Goal: Use online tool/utility: Utilize a website feature to perform a specific function

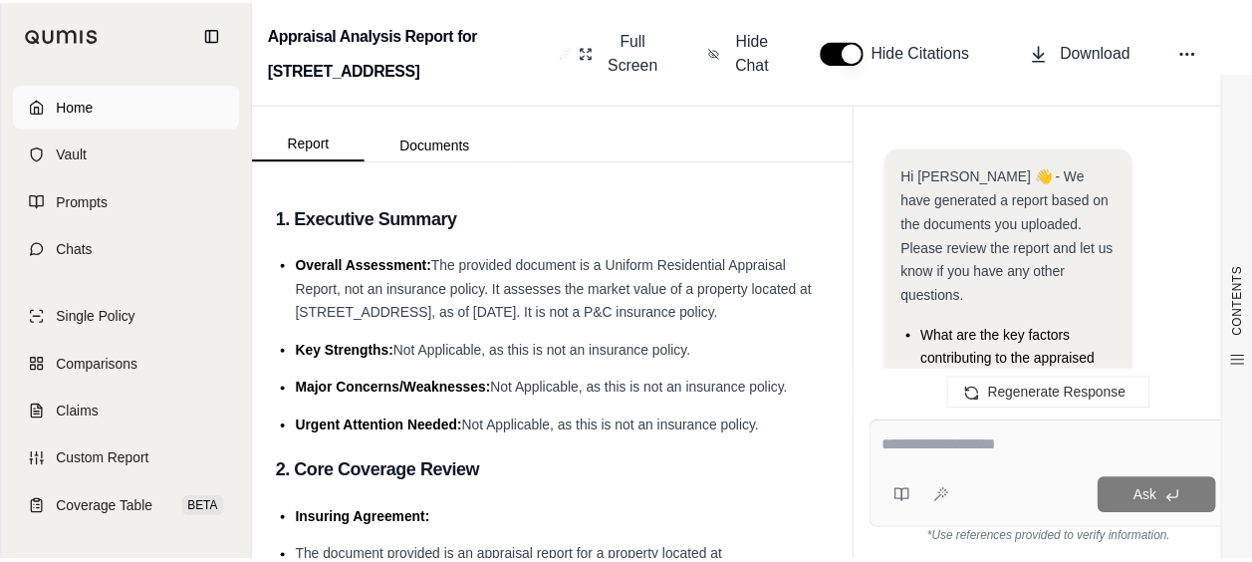
scroll to position [1162, 0]
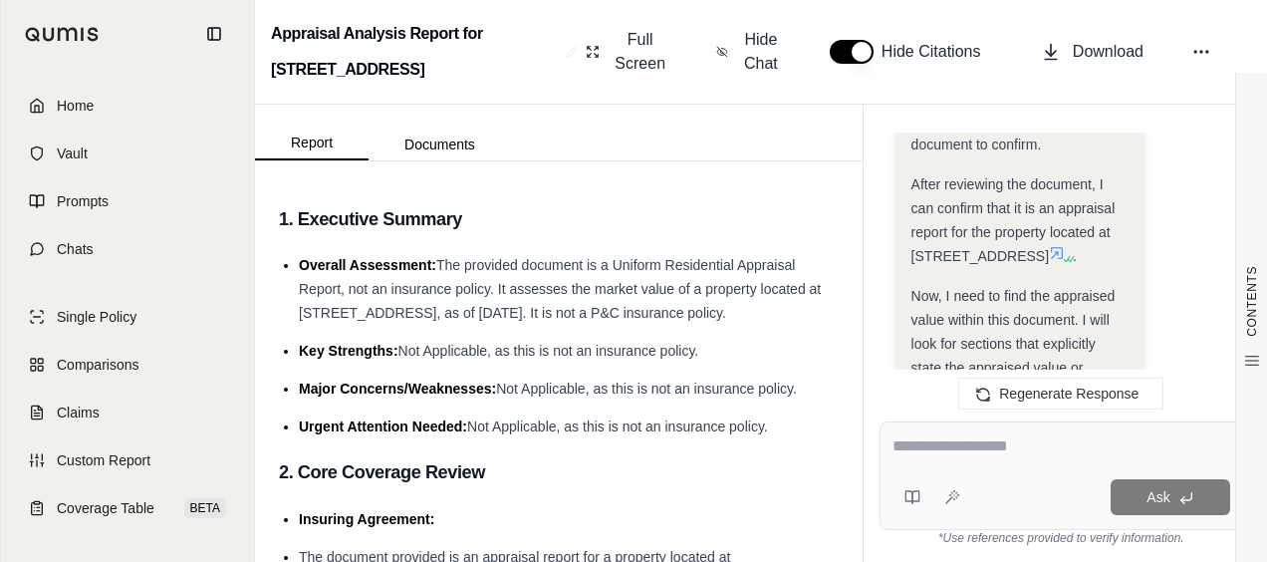
click at [127, 114] on link "Home" at bounding box center [127, 106] width 229 height 44
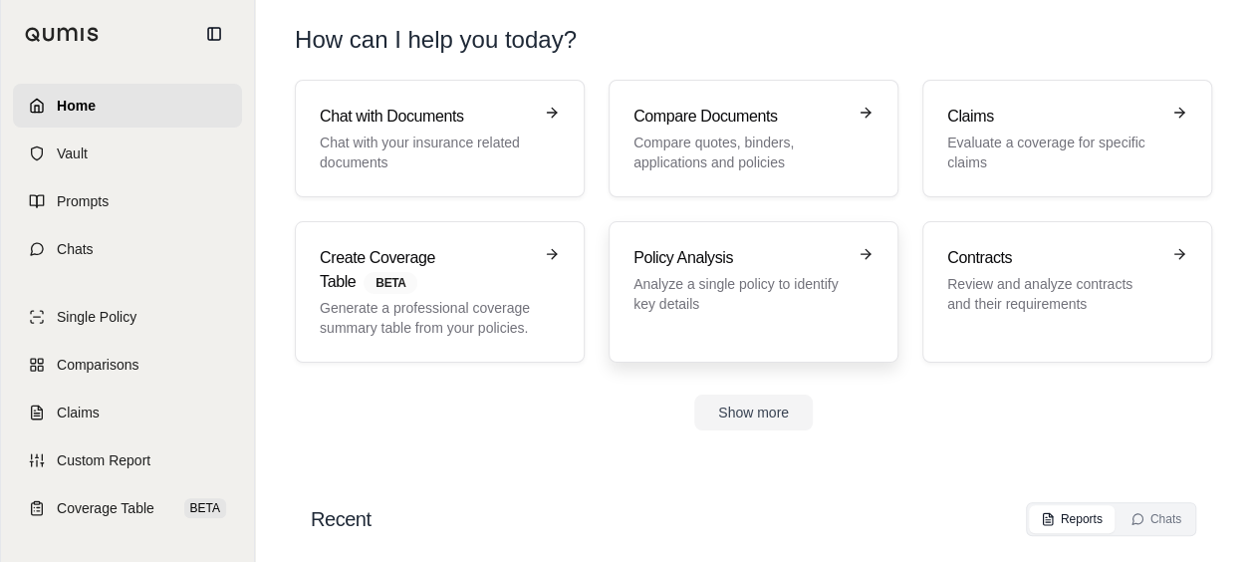
click at [730, 286] on p "Analyze a single policy to identify key details" at bounding box center [740, 294] width 212 height 40
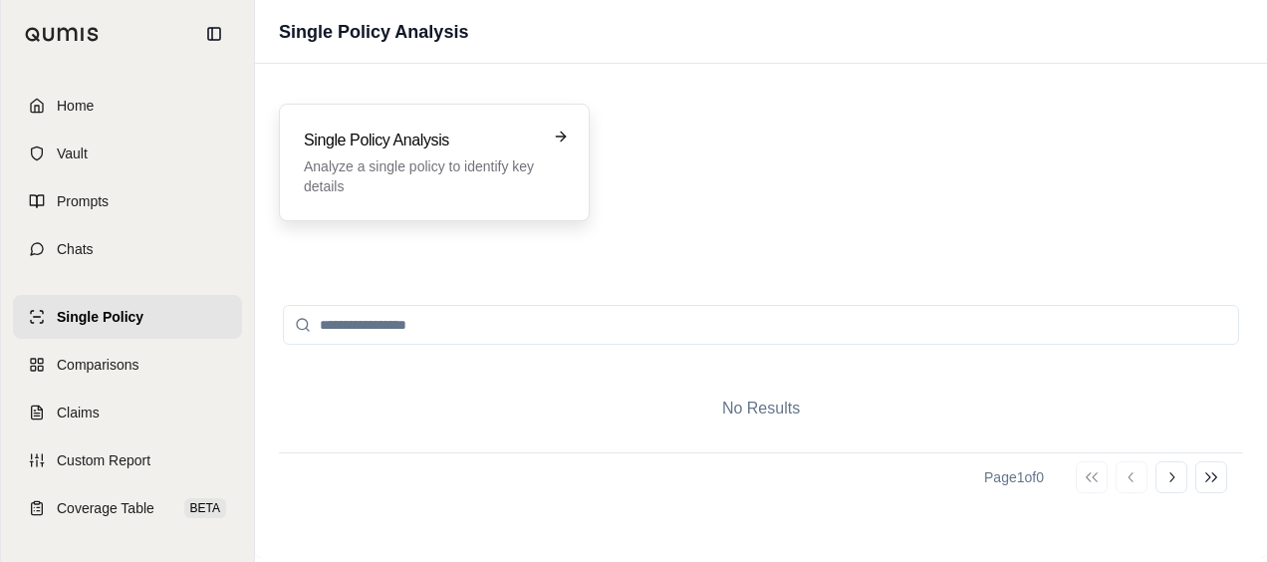
click at [488, 176] on p "Analyze a single policy to identify key details" at bounding box center [420, 176] width 233 height 40
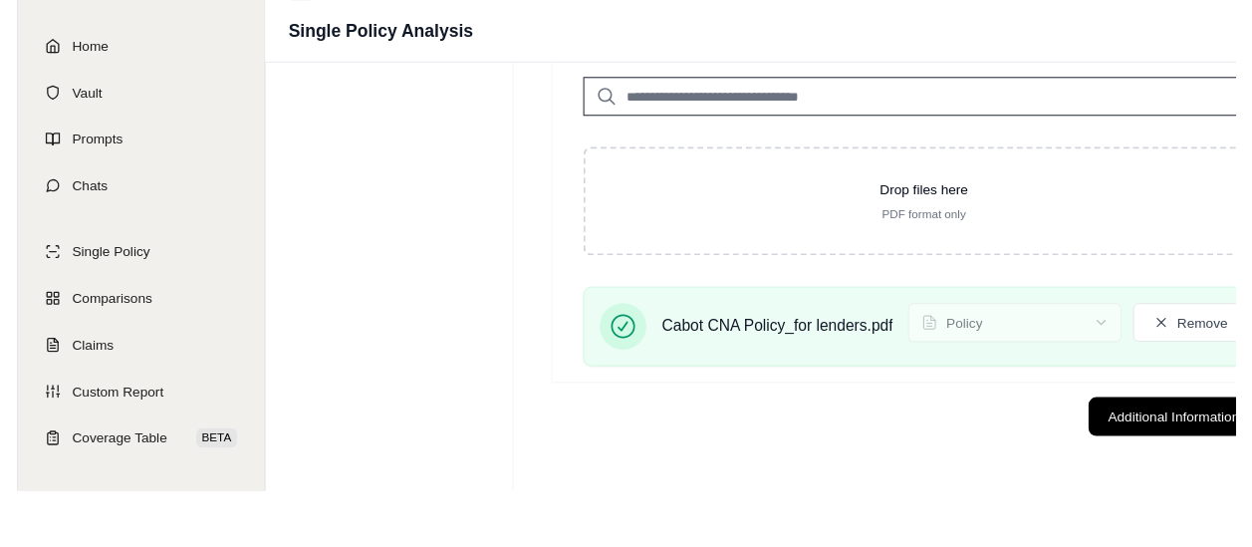
scroll to position [92, 0]
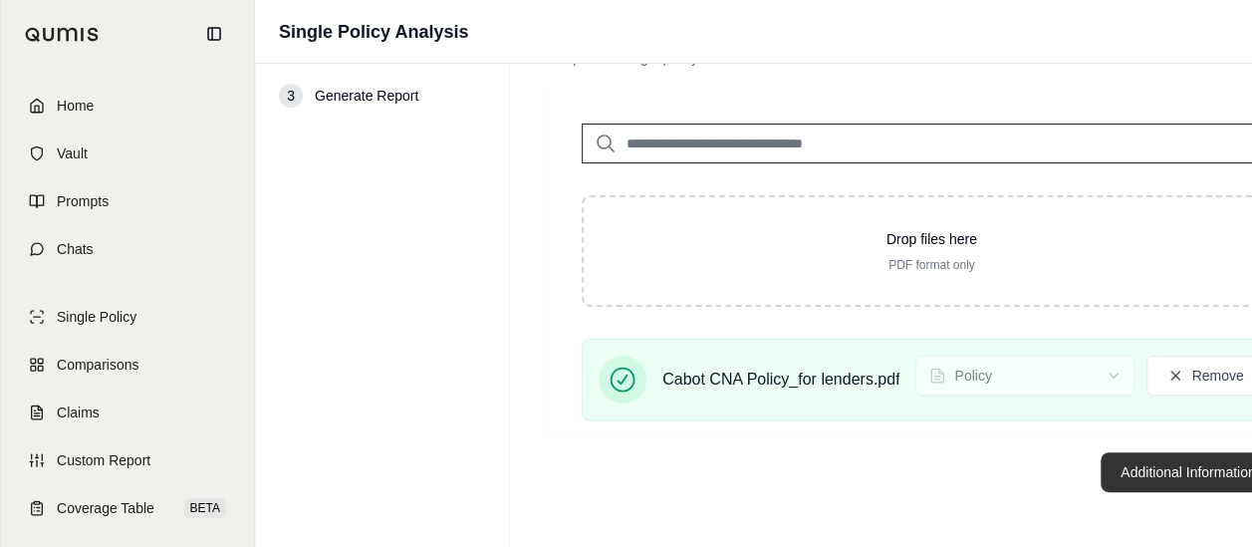
click at [1104, 460] on button "Additional Information →" at bounding box center [1199, 472] width 196 height 40
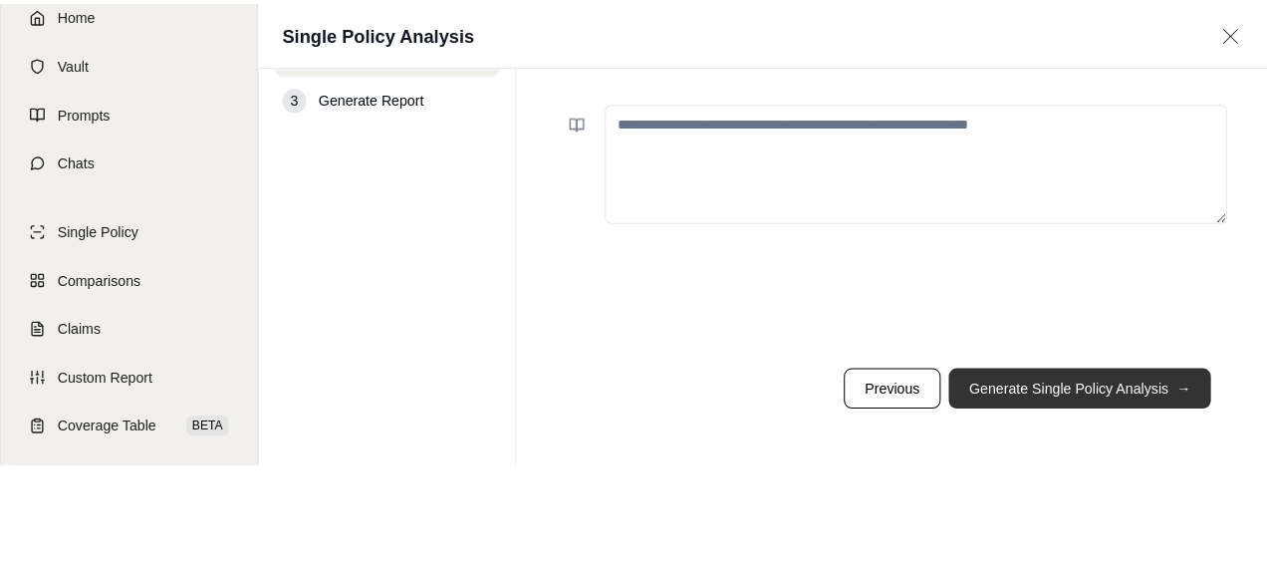
scroll to position [0, 0]
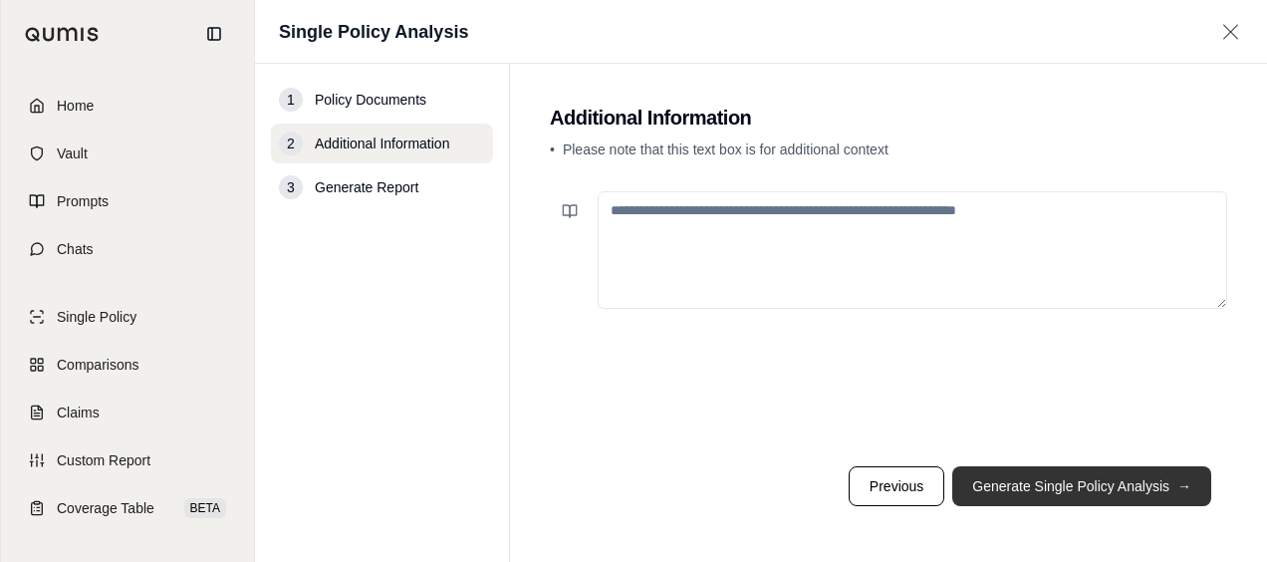
click at [1036, 481] on button "Generate Single Policy Analysis →" at bounding box center [1081, 486] width 259 height 40
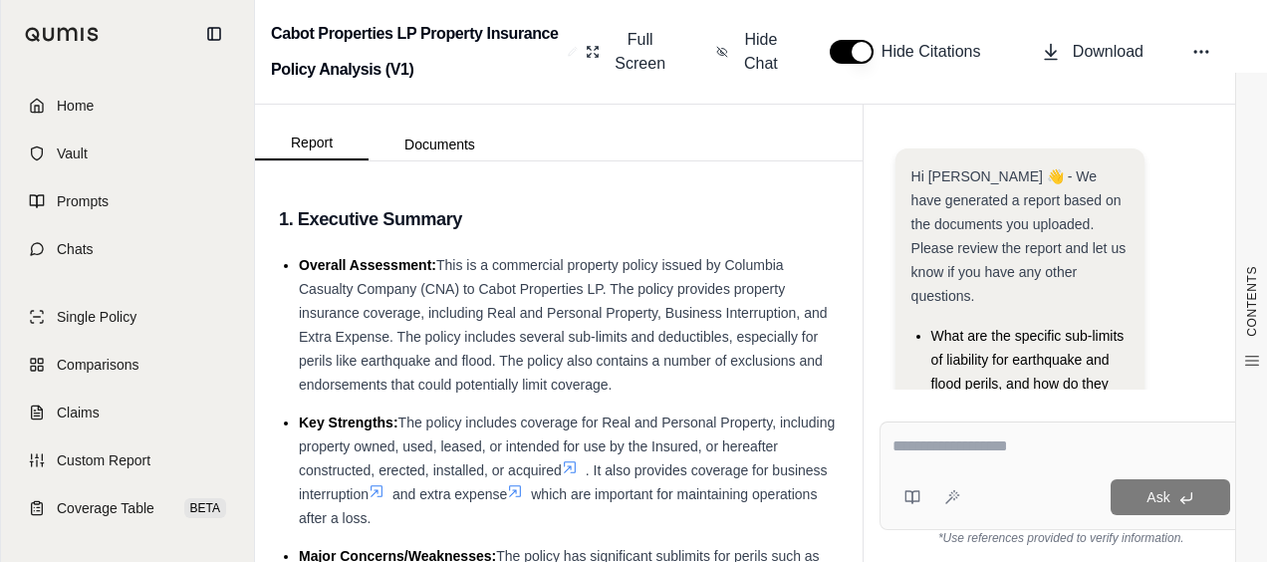
scroll to position [273, 0]
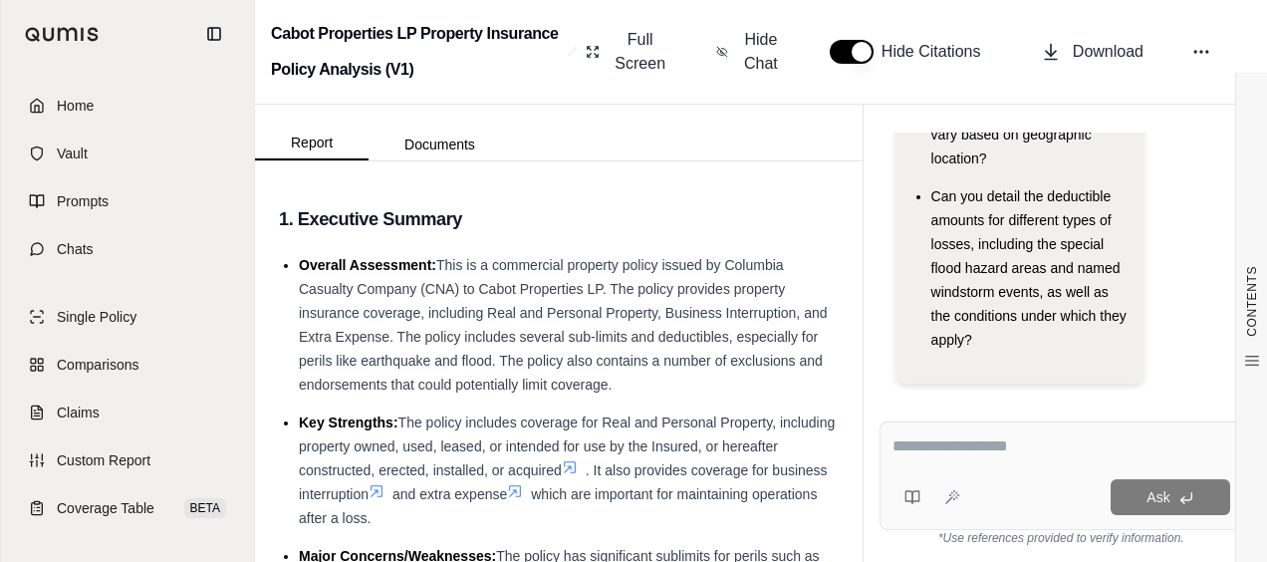
click at [940, 452] on textarea at bounding box center [1062, 446] width 338 height 24
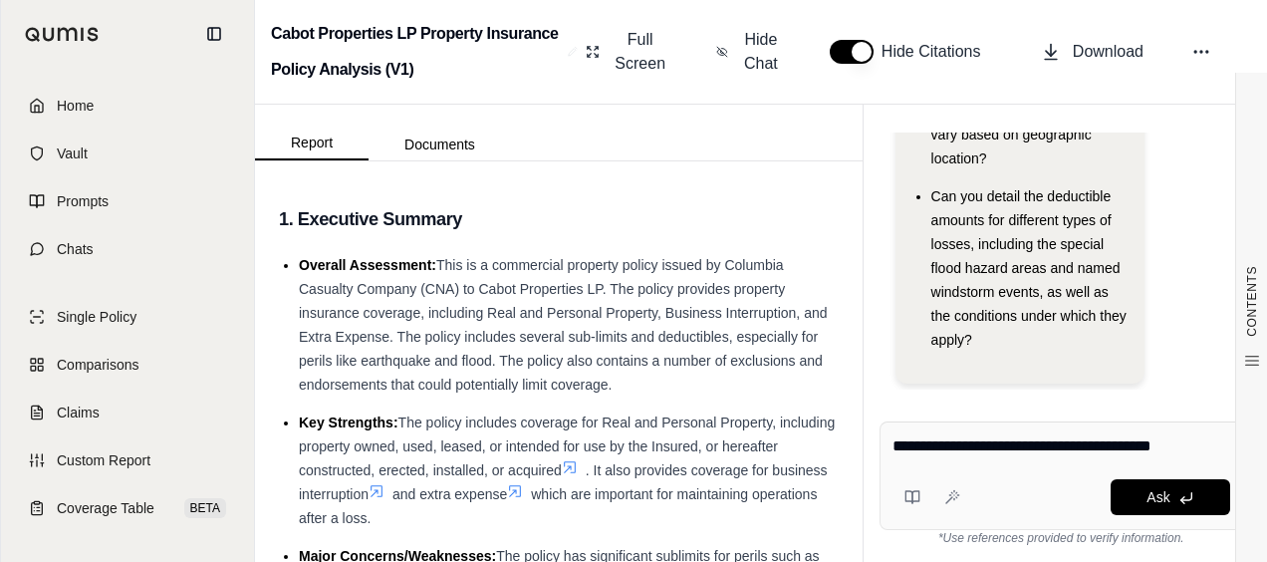
click at [1194, 442] on textarea "**********" at bounding box center [1062, 446] width 339 height 24
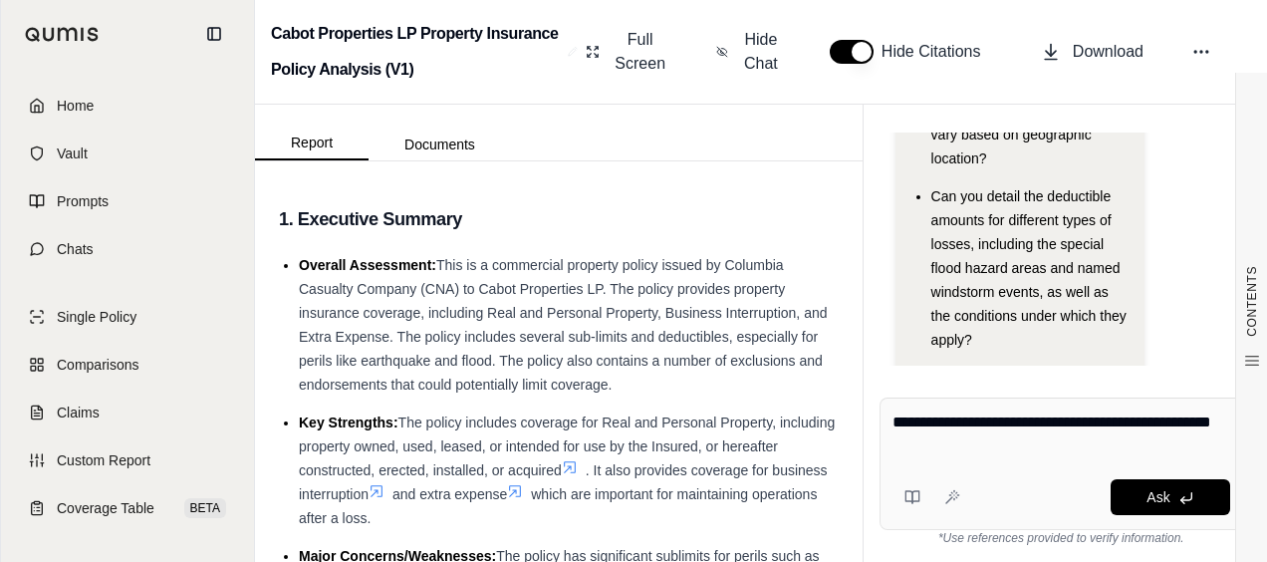
type textarea "**********"
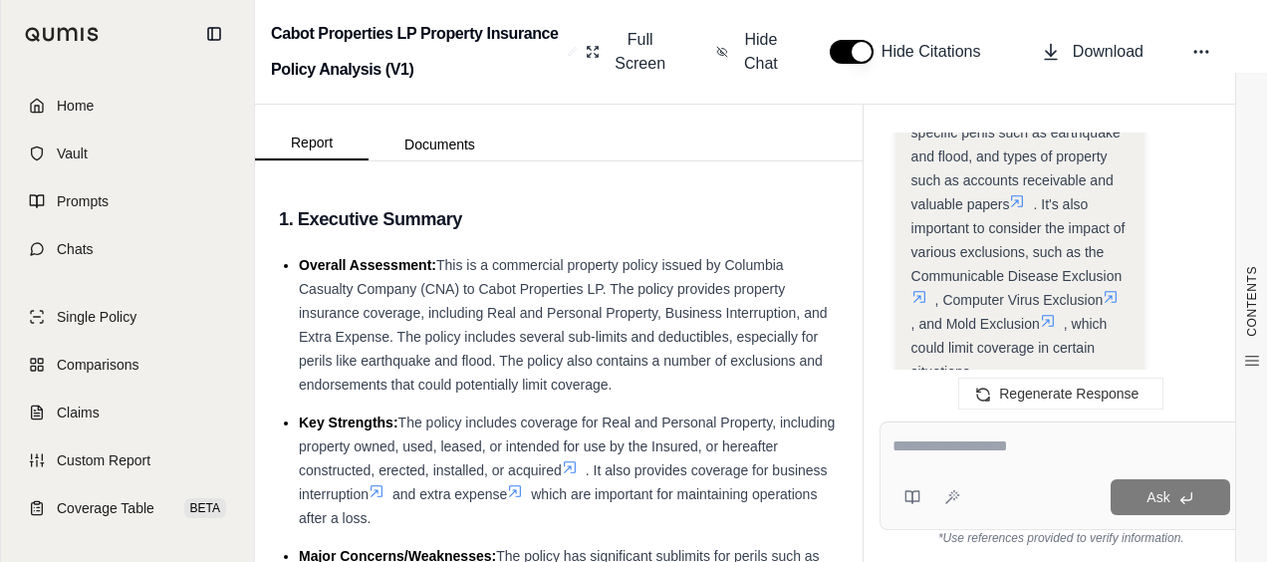
scroll to position [2694, 0]
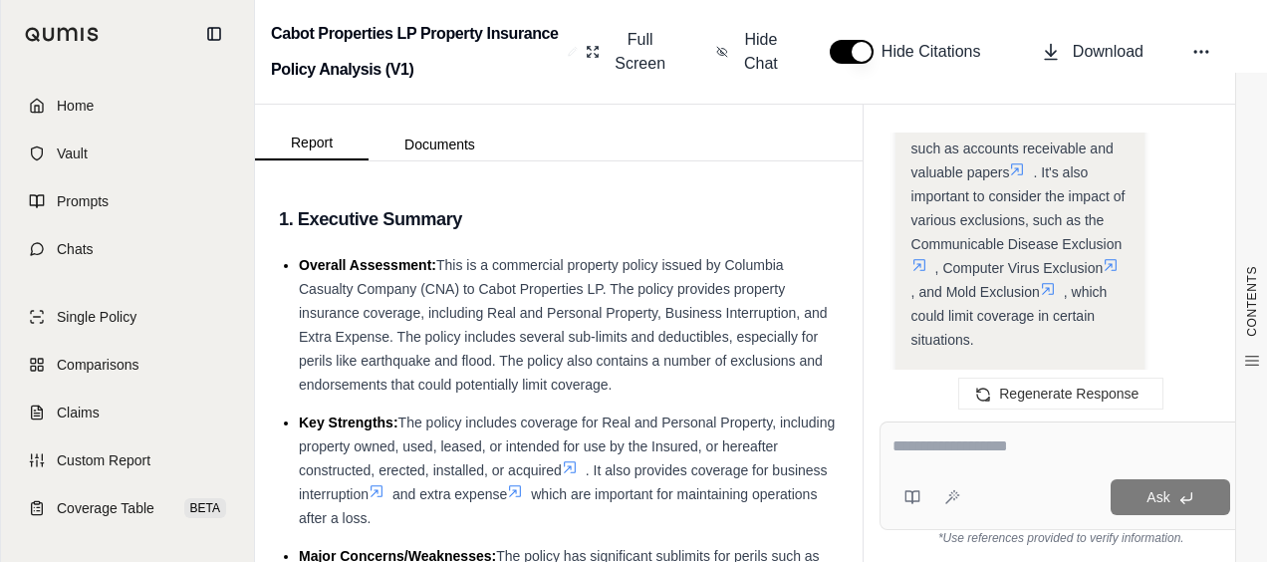
click at [976, 453] on textarea at bounding box center [1062, 446] width 338 height 24
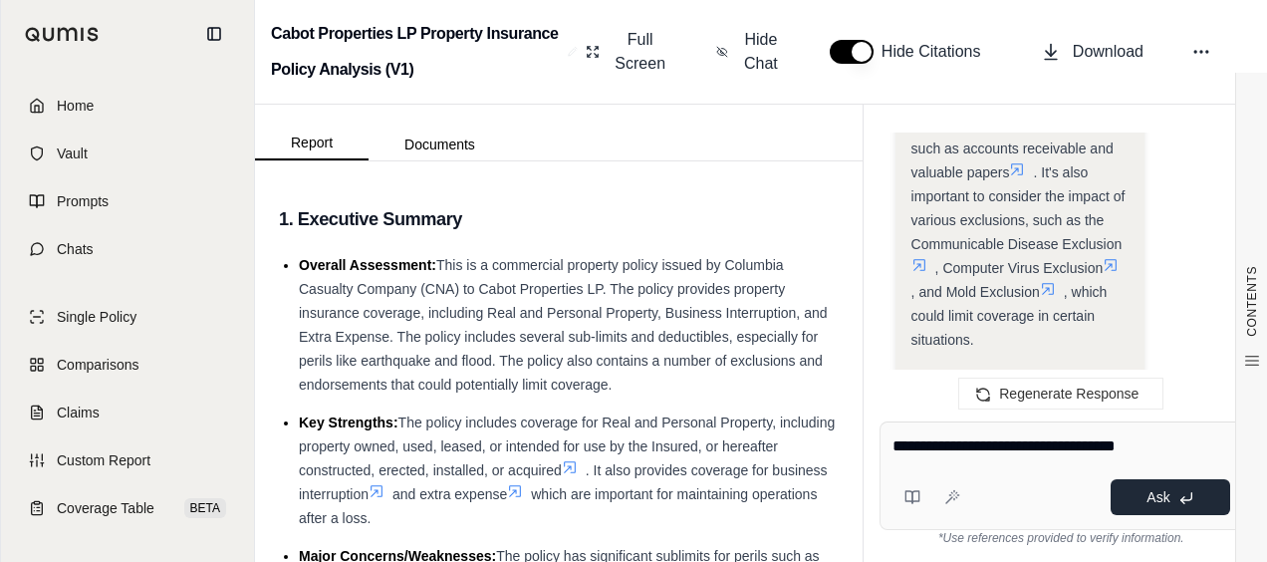
type textarea "**********"
click at [1199, 505] on button "Ask" at bounding box center [1171, 497] width 120 height 36
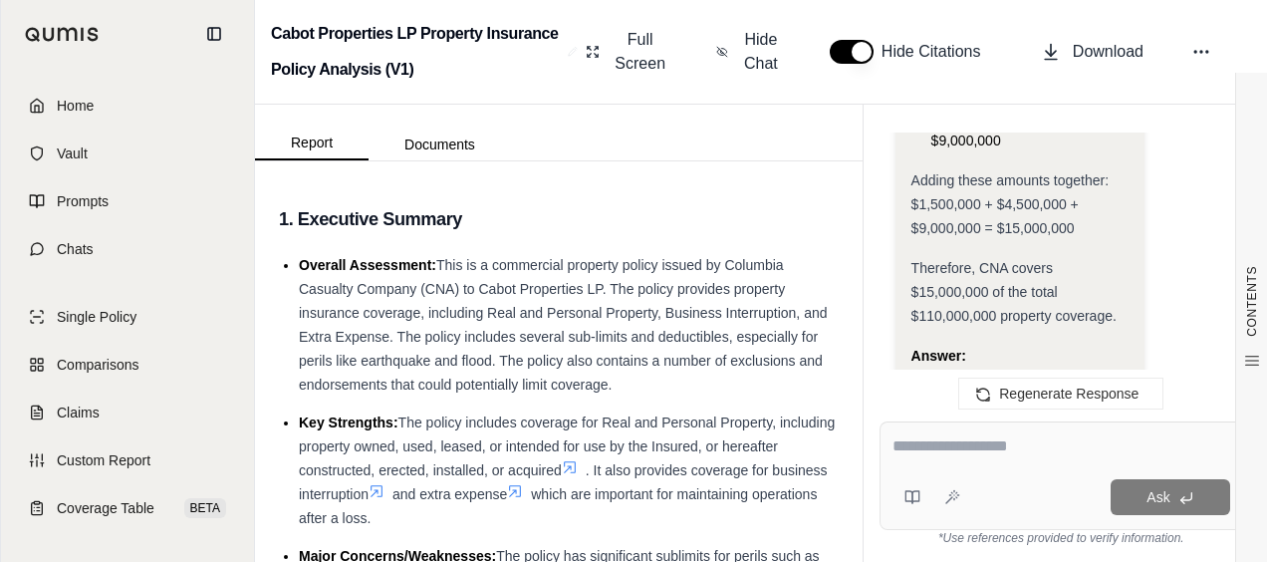
scroll to position [4877, 0]
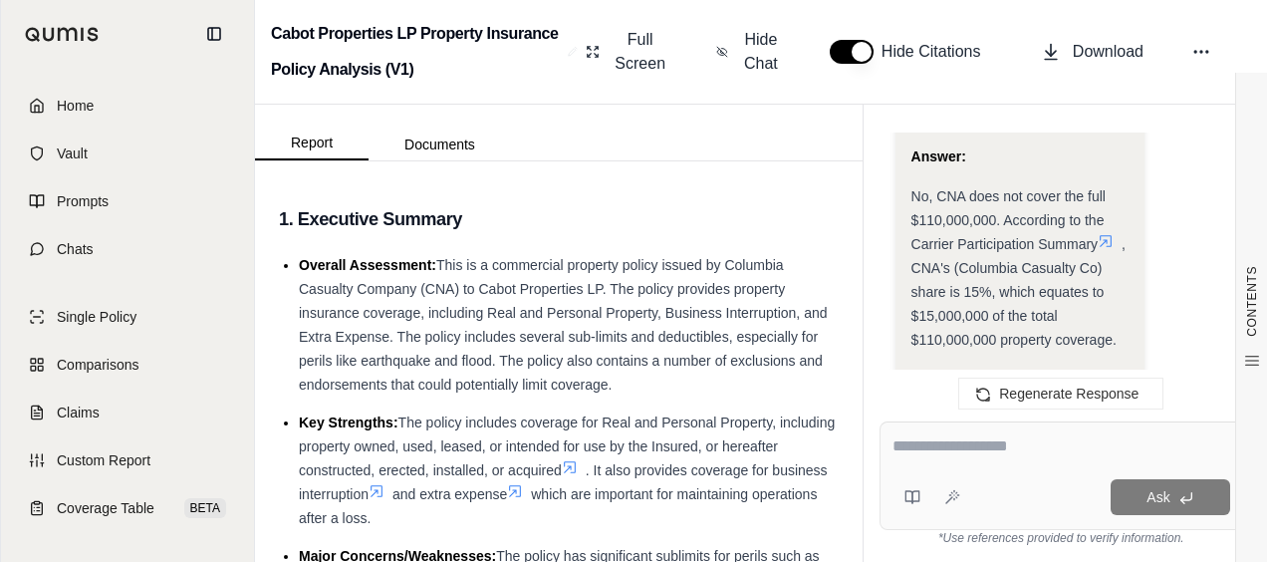
click at [1036, 446] on textarea at bounding box center [1062, 446] width 339 height 24
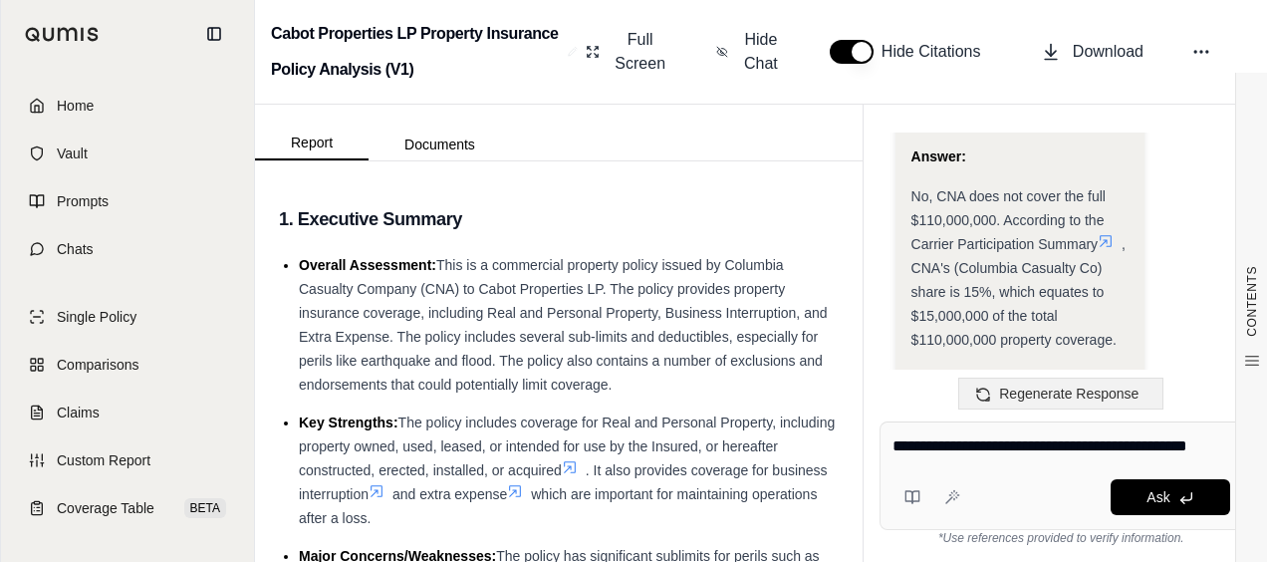
type textarea "**********"
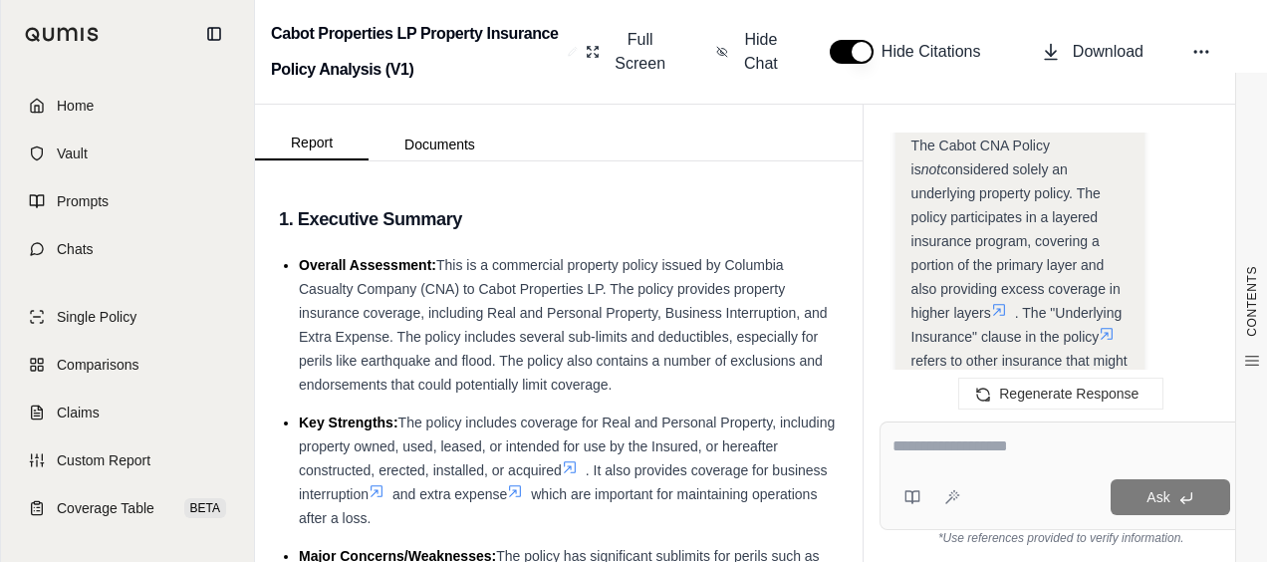
scroll to position [7331, 0]
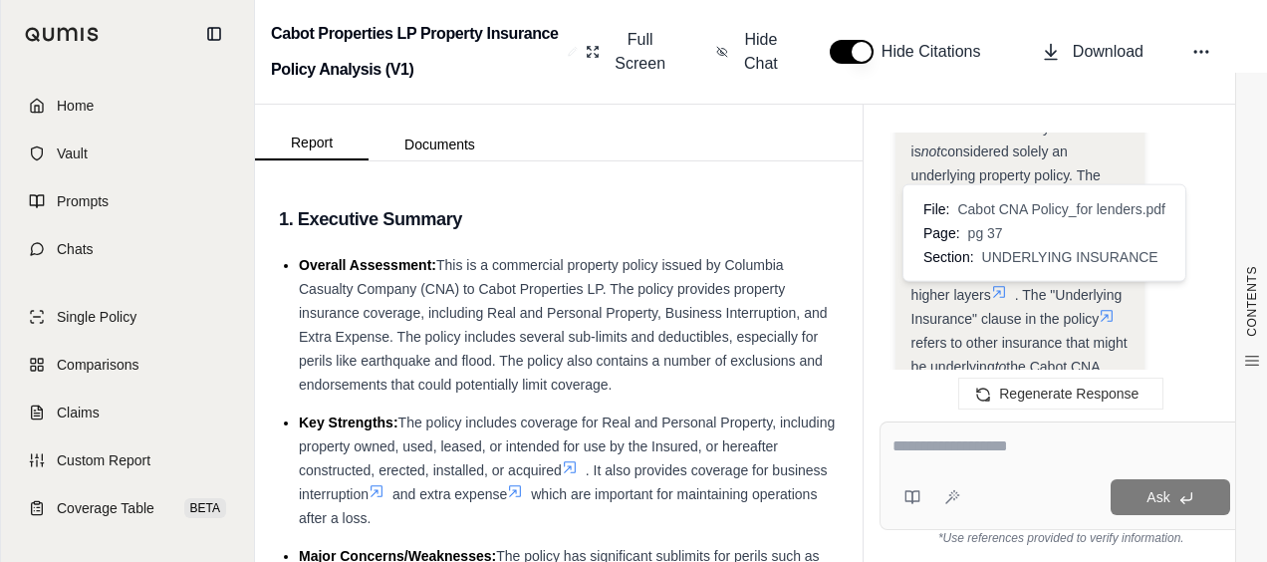
click at [1099, 308] on icon at bounding box center [1107, 316] width 16 height 16
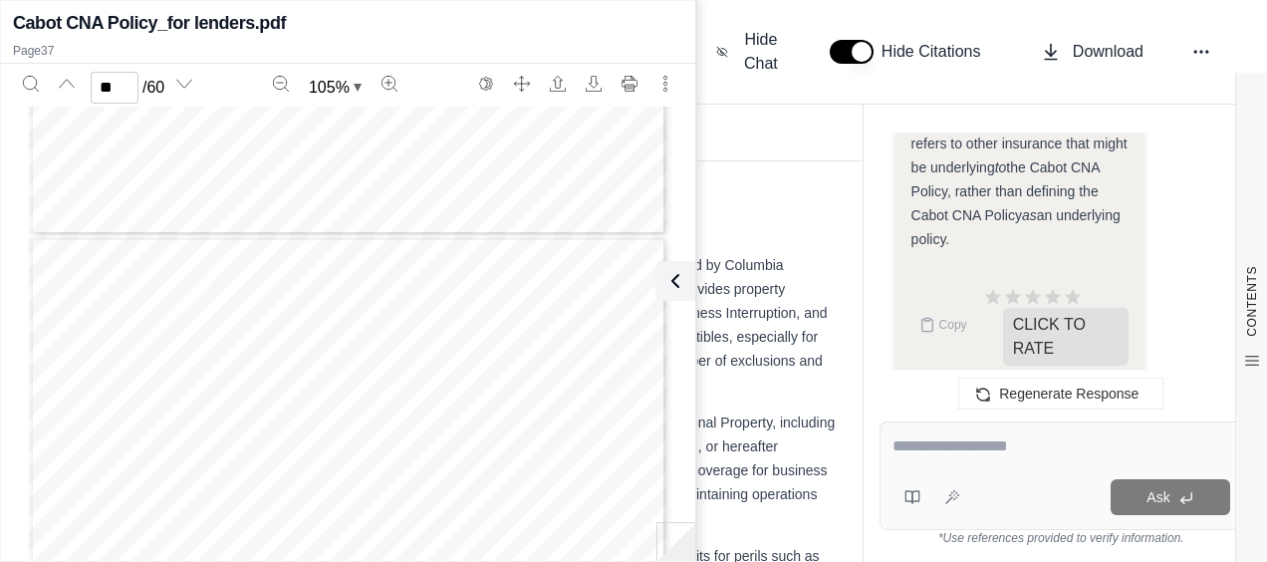
scroll to position [30250, 0]
type input "**"
click at [894, 359] on div "Hi [PERSON_NAME] 👋 - We have generated a report based on the documents you uplo…" at bounding box center [1062, 261] width 364 height 257
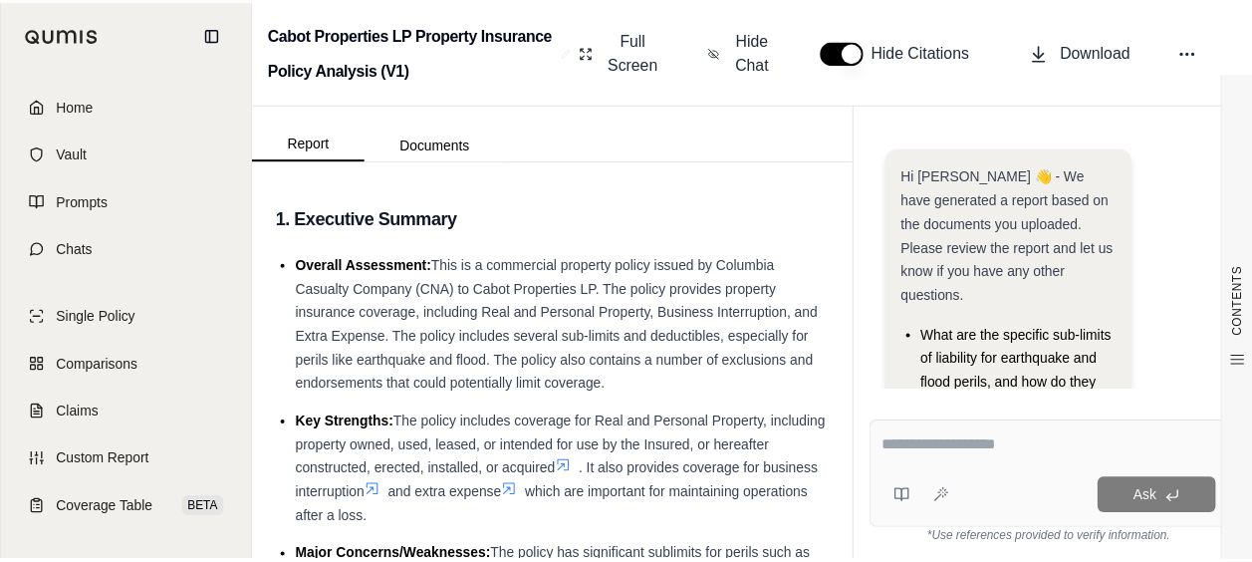
scroll to position [273, 0]
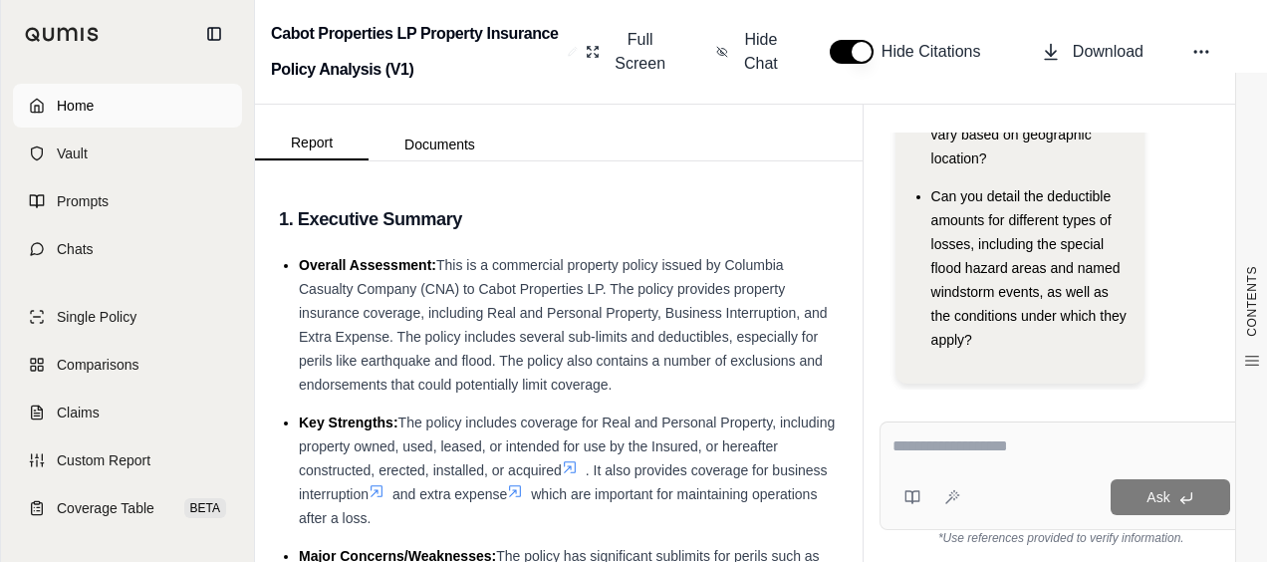
click at [70, 103] on span "Home" at bounding box center [75, 106] width 37 height 20
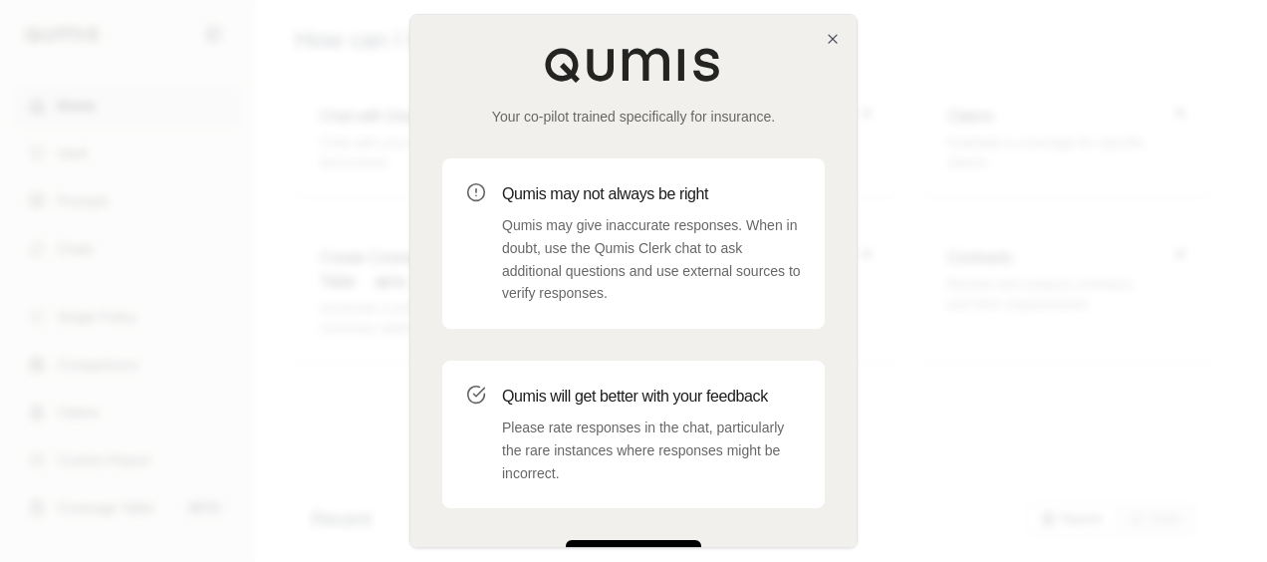
click at [657, 543] on button "Get Started" at bounding box center [633, 560] width 135 height 40
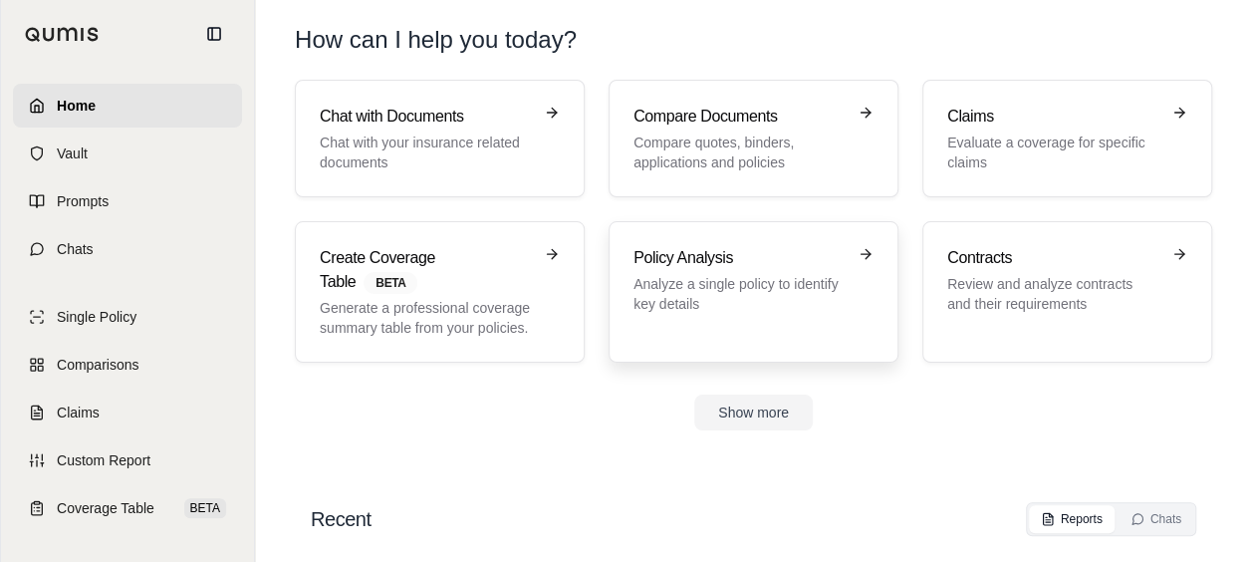
click at [659, 271] on div "Policy Analysis Analyze a single policy to identify key details" at bounding box center [740, 280] width 212 height 68
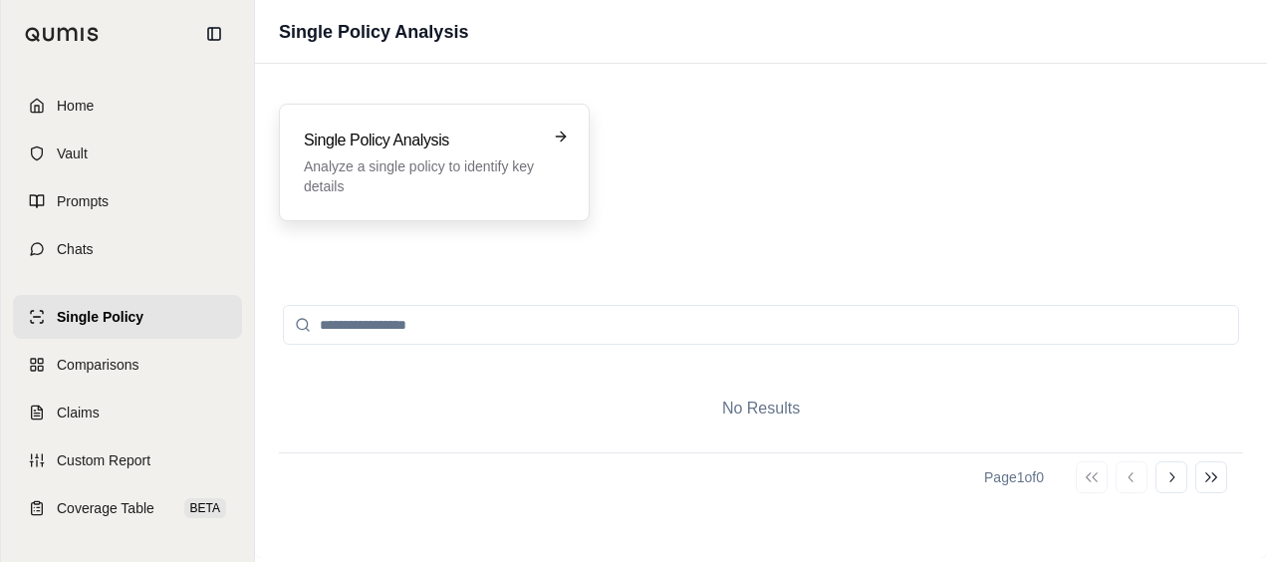
click at [415, 154] on div "Single Policy Analysis Analyze a single policy to identify key details" at bounding box center [420, 163] width 233 height 68
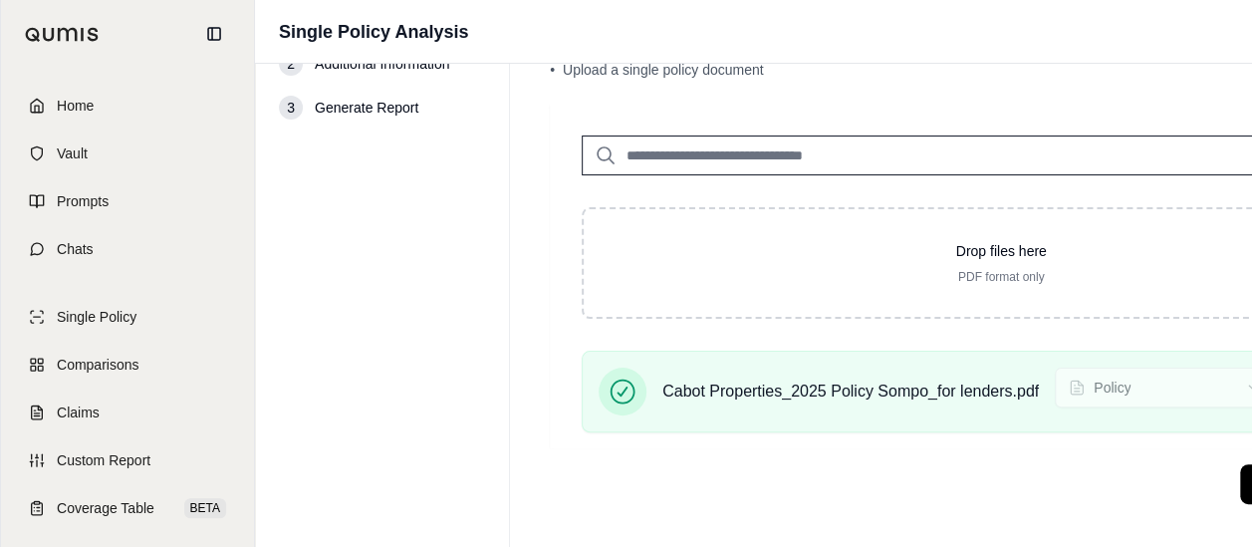
scroll to position [92, 0]
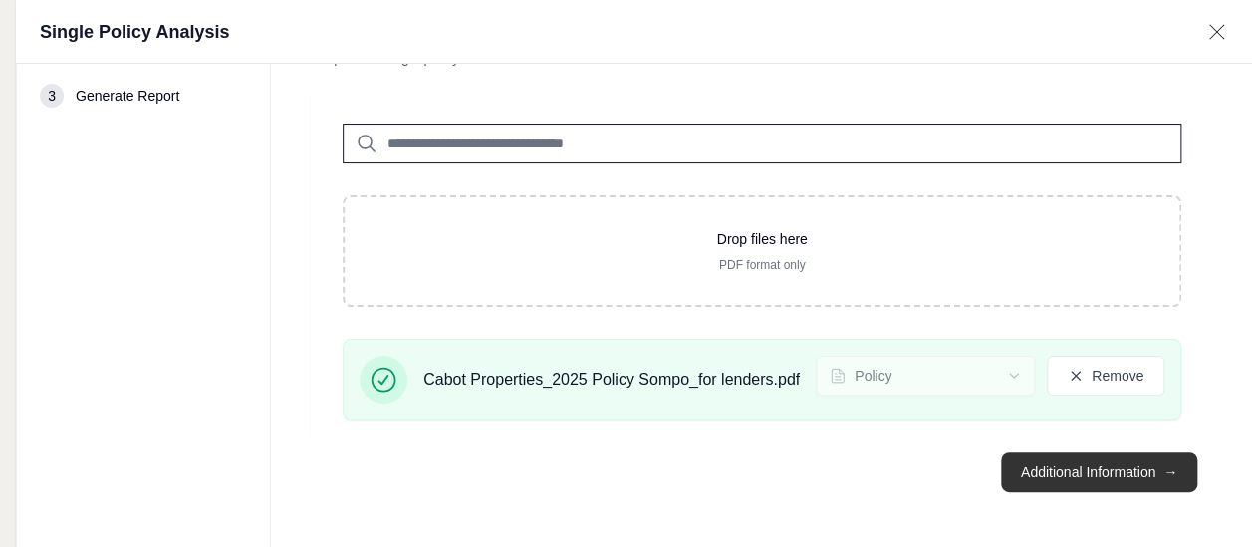
click at [1148, 460] on button "Additional Information →" at bounding box center [1099, 472] width 196 height 40
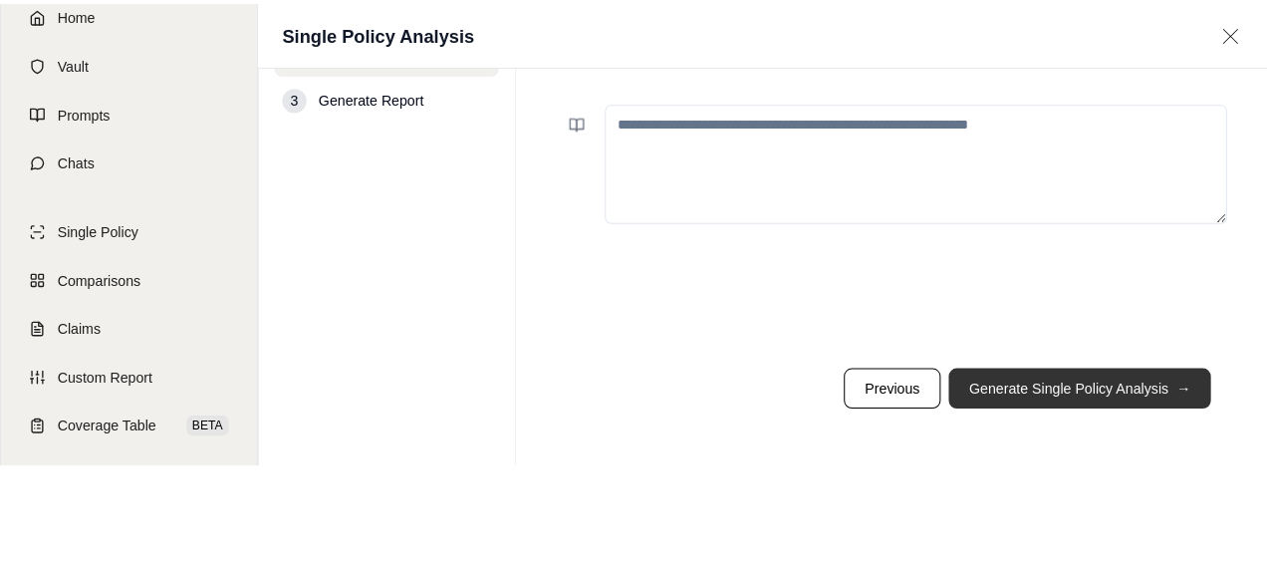
scroll to position [0, 0]
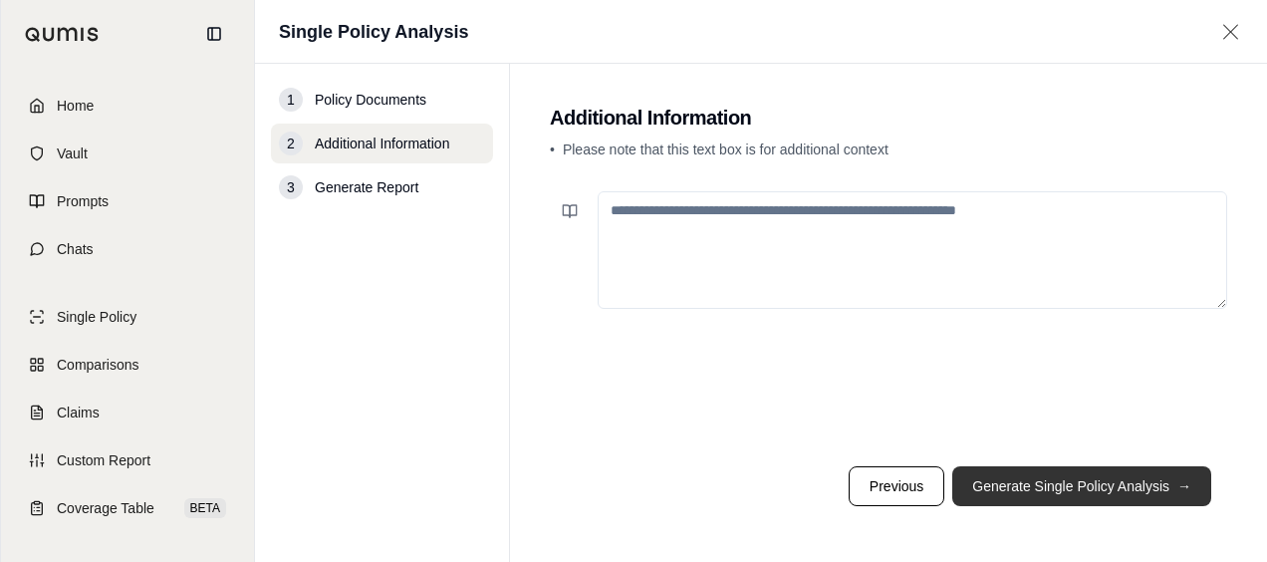
click at [1031, 478] on button "Generate Single Policy Analysis →" at bounding box center [1081, 486] width 259 height 40
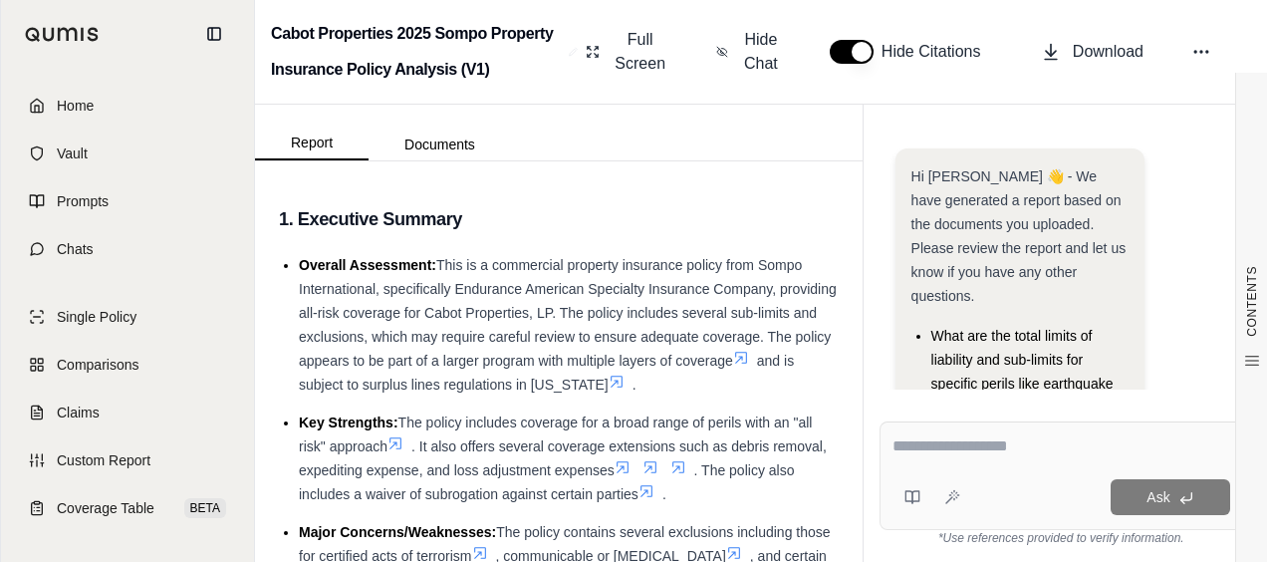
scroll to position [273, 0]
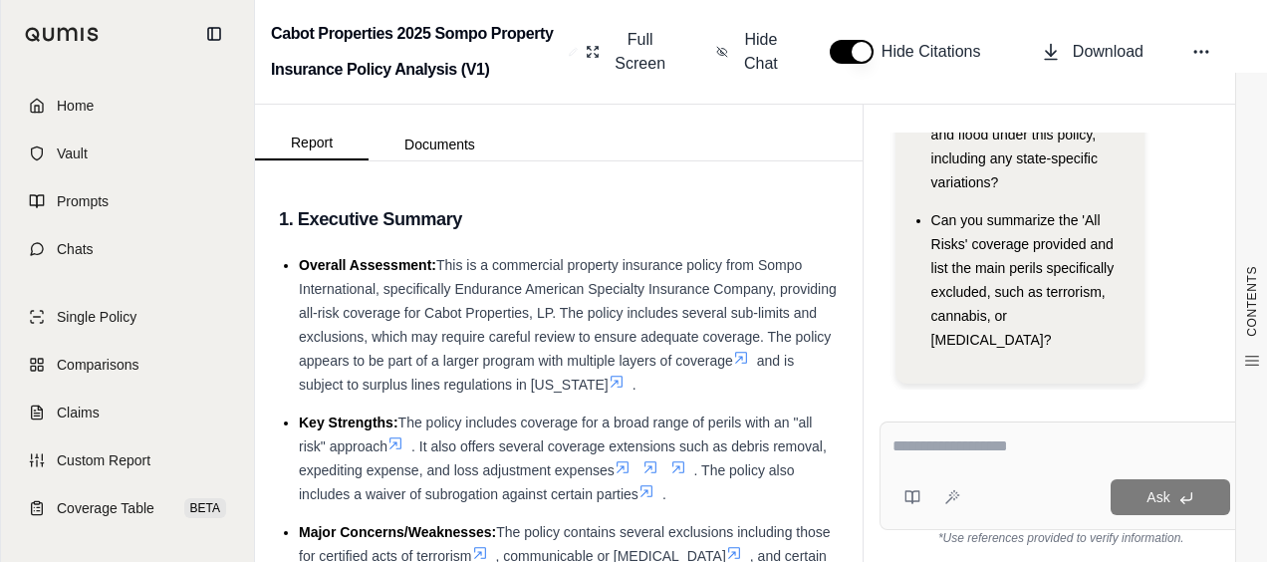
click at [921, 450] on textarea at bounding box center [1062, 446] width 338 height 24
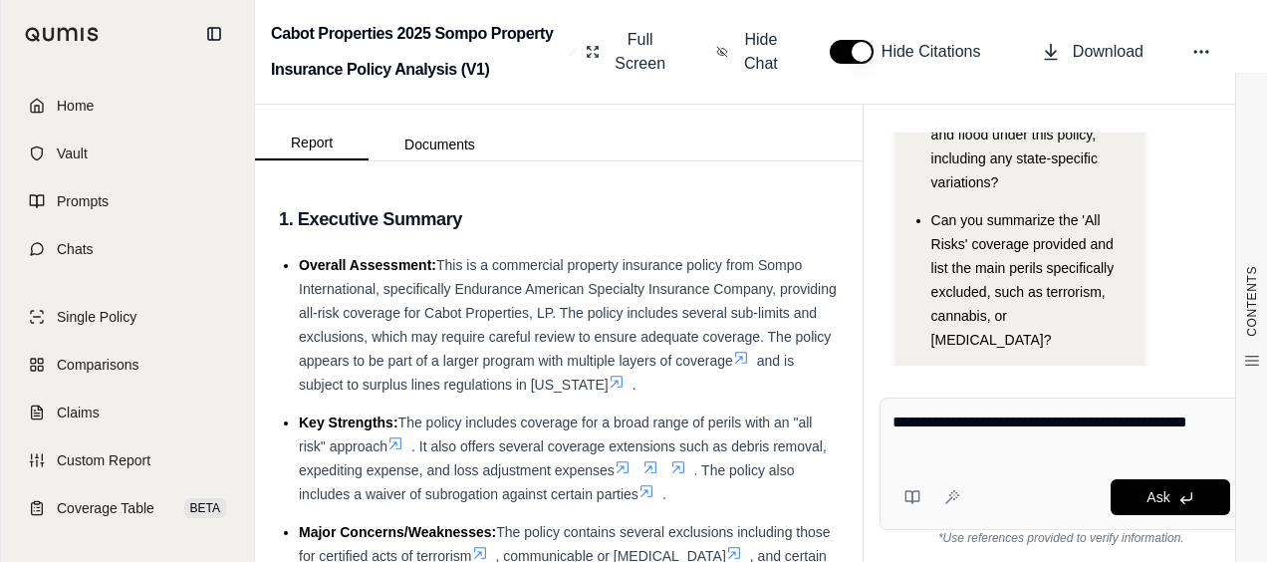
type textarea "**********"
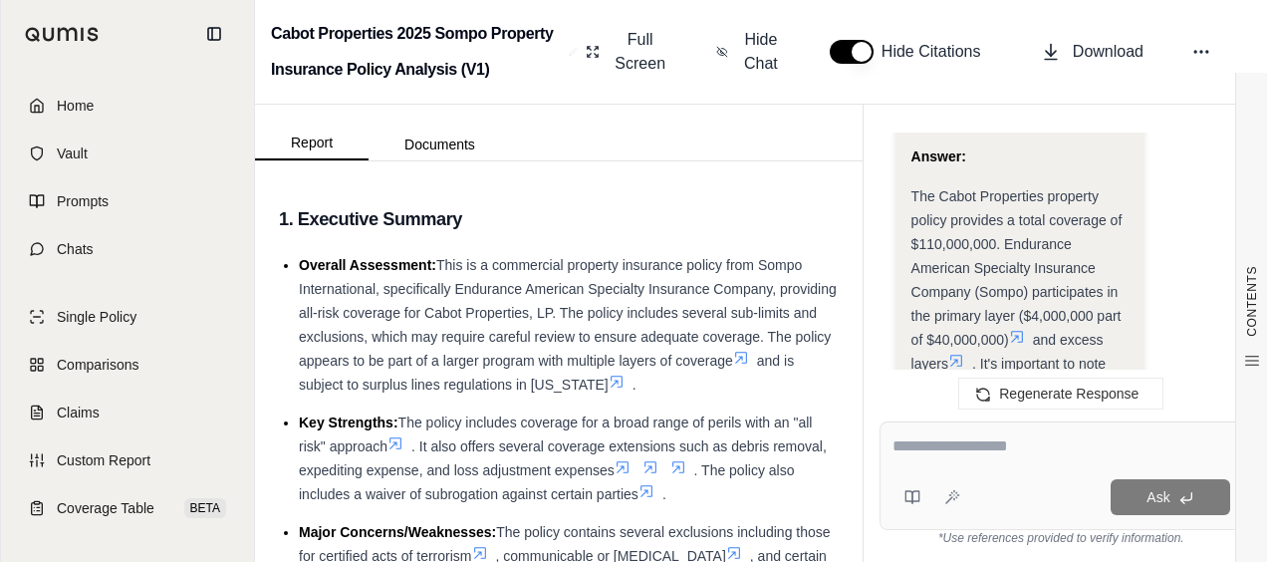
scroll to position [3174, 0]
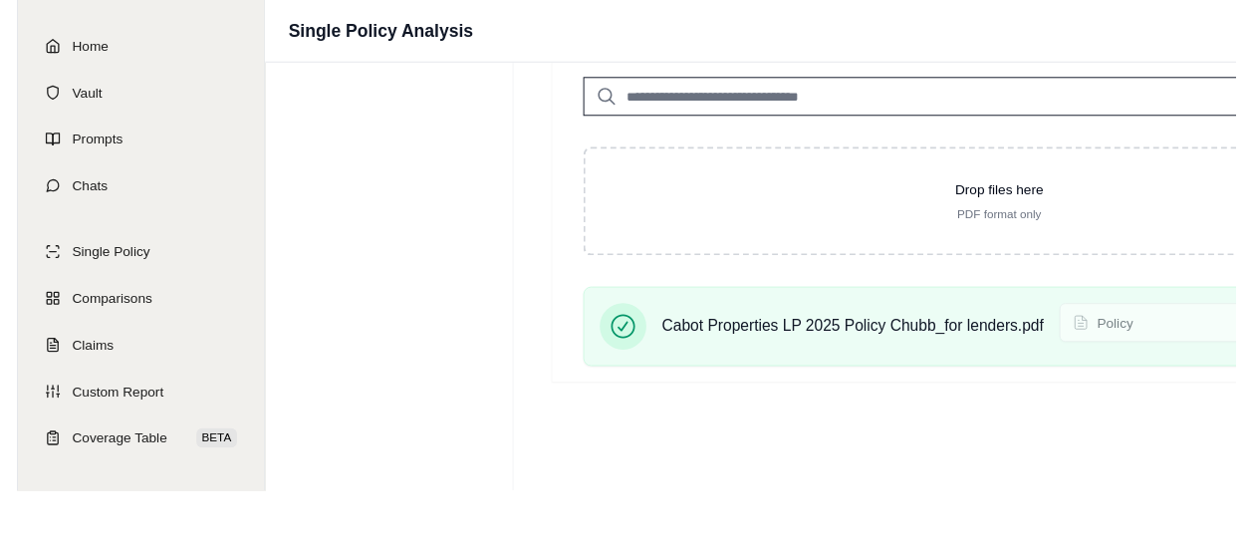
scroll to position [92, 0]
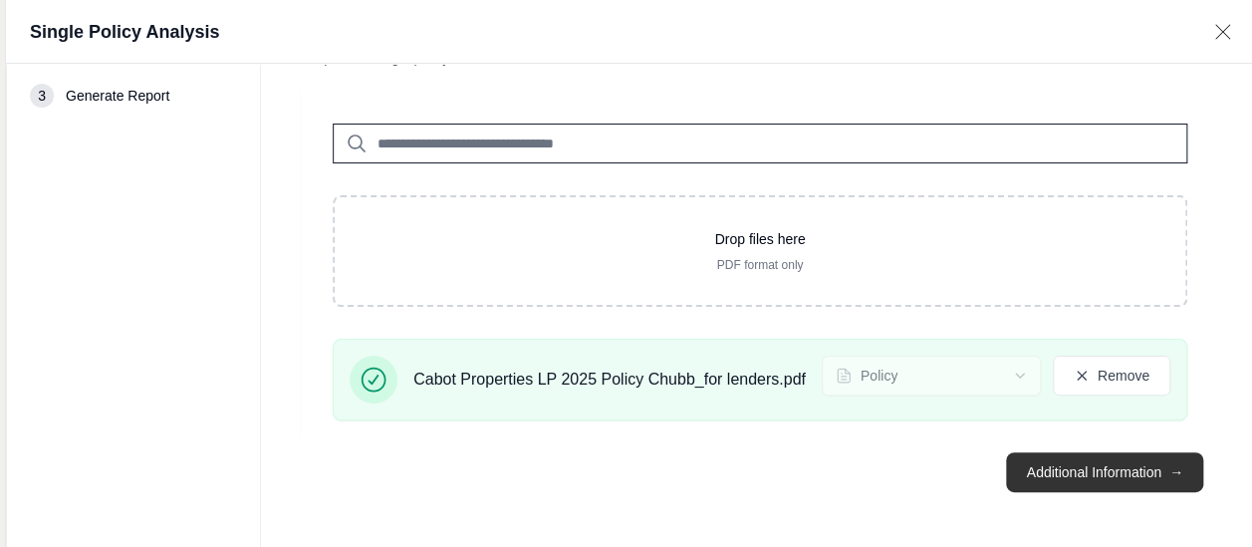
click at [1112, 454] on button "Additional Information →" at bounding box center [1104, 472] width 196 height 40
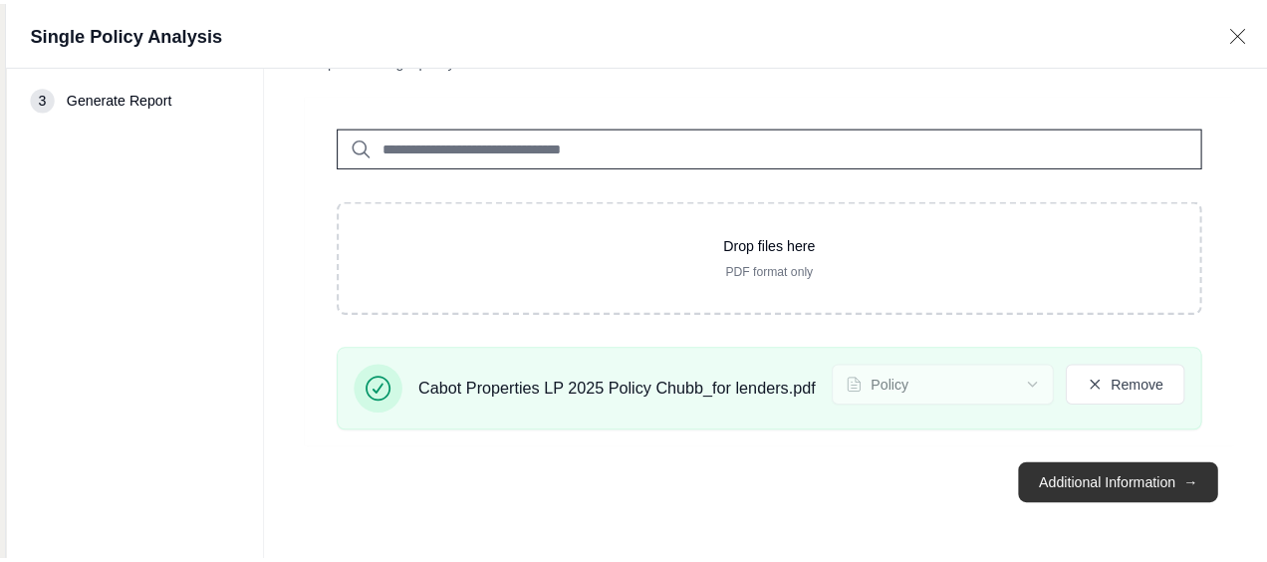
scroll to position [0, 0]
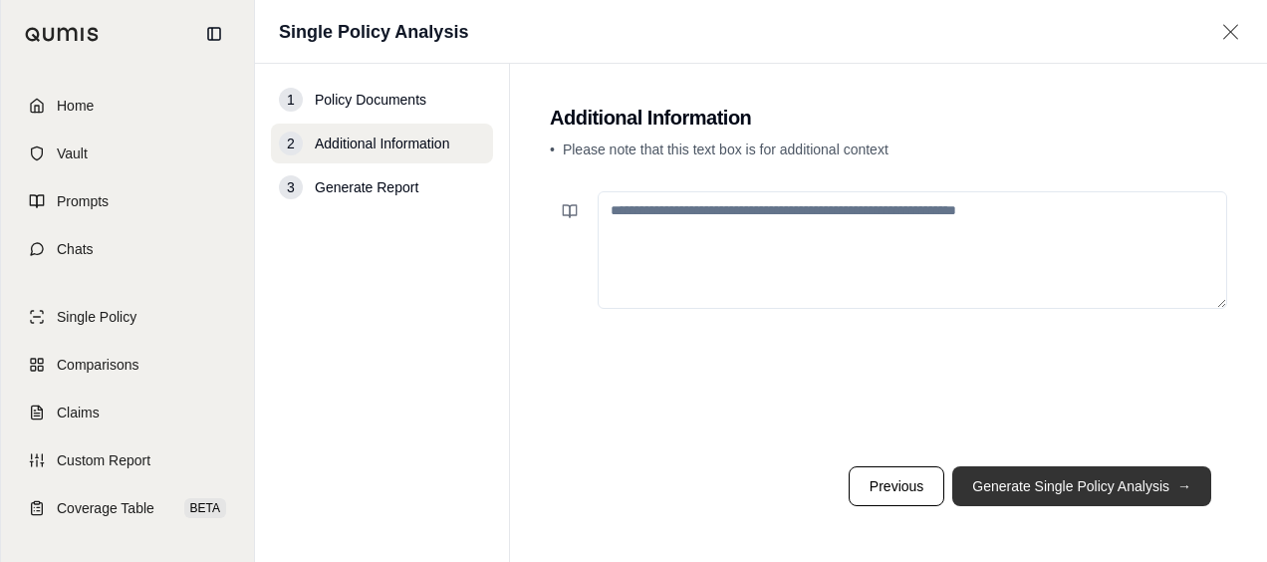
click at [1070, 484] on button "Generate Single Policy Analysis →" at bounding box center [1081, 486] width 259 height 40
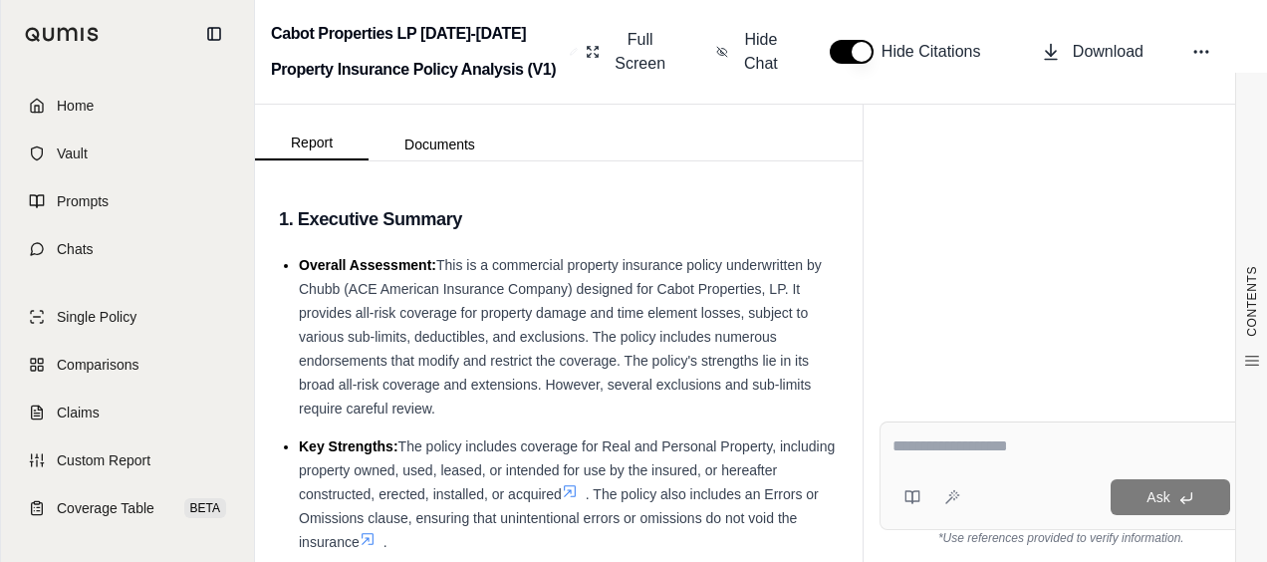
scroll to position [137, 0]
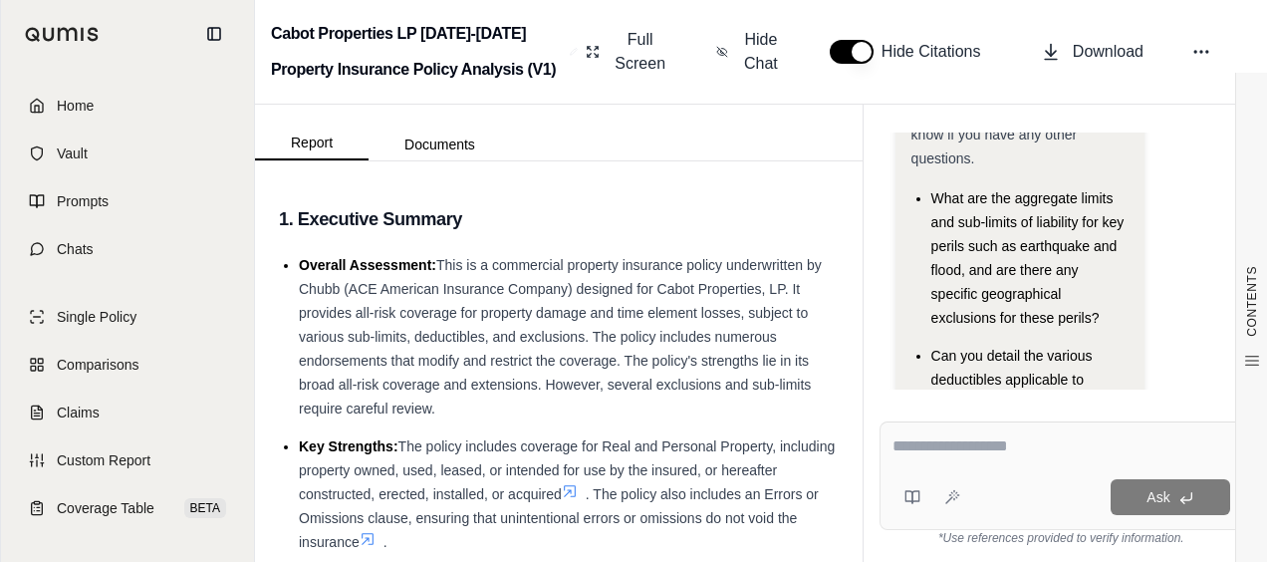
click at [950, 463] on div at bounding box center [1062, 449] width 339 height 31
click at [958, 450] on textarea at bounding box center [1062, 446] width 339 height 24
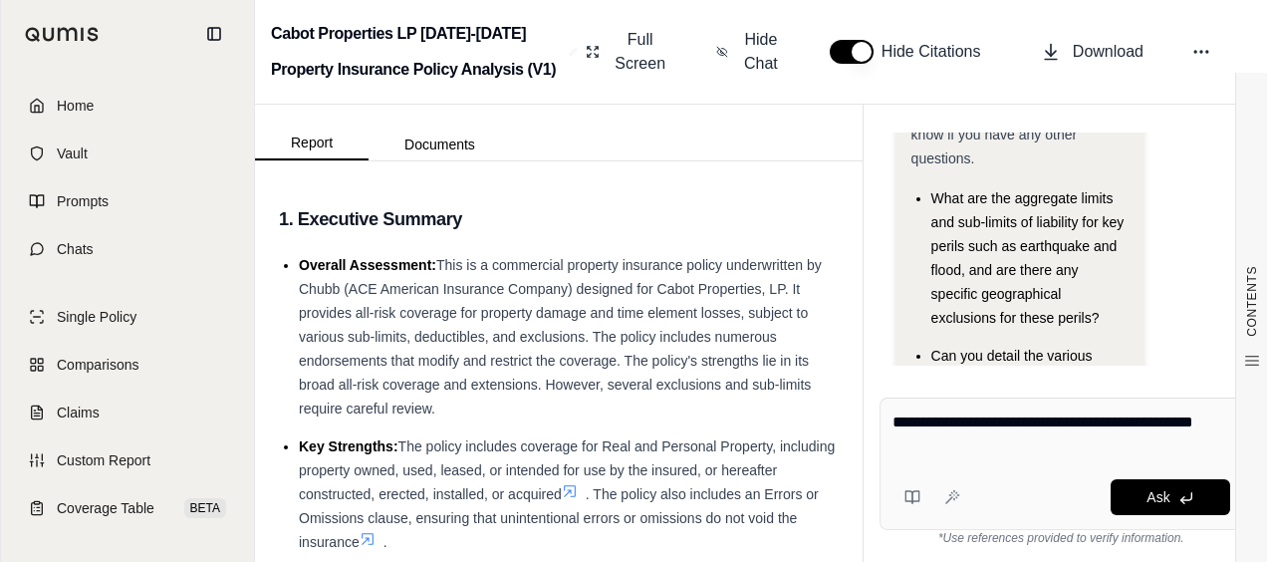
type textarea "**********"
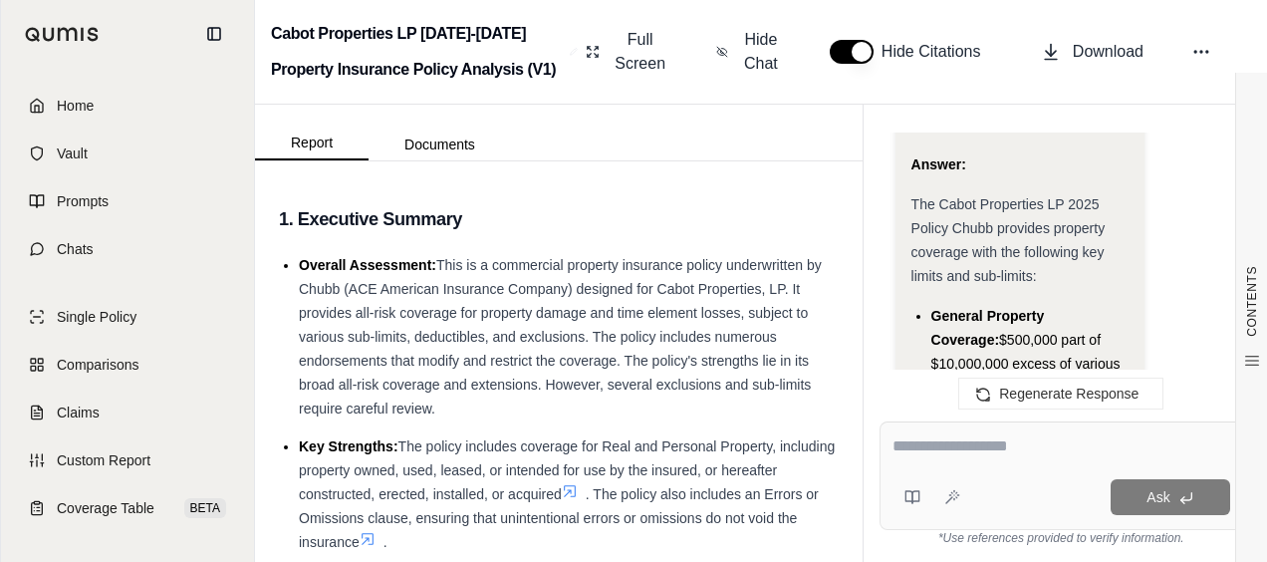
scroll to position [4477, 0]
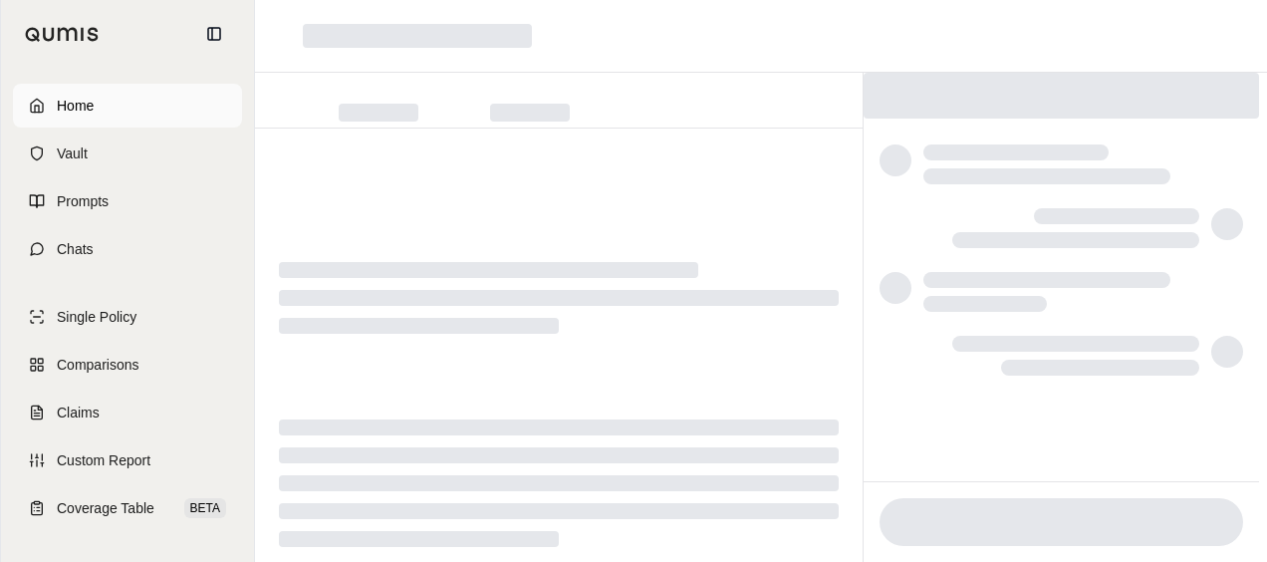
click at [80, 112] on span "Home" at bounding box center [75, 106] width 37 height 20
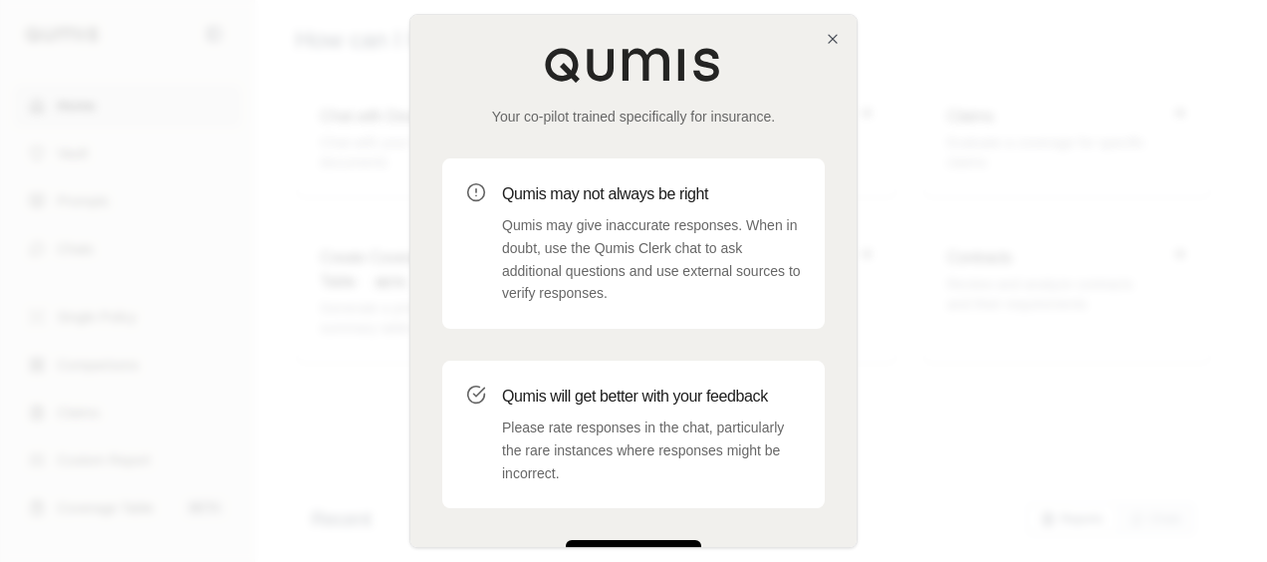
click at [589, 544] on button "Get Started" at bounding box center [633, 560] width 135 height 40
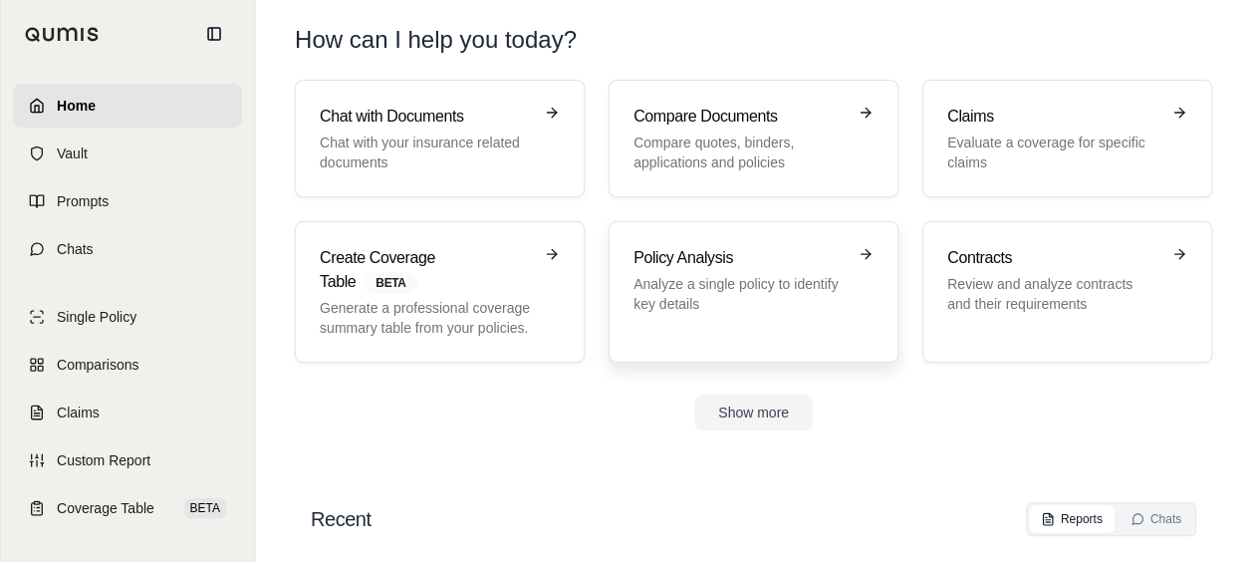
click at [658, 255] on h3 "Policy Analysis" at bounding box center [740, 258] width 212 height 24
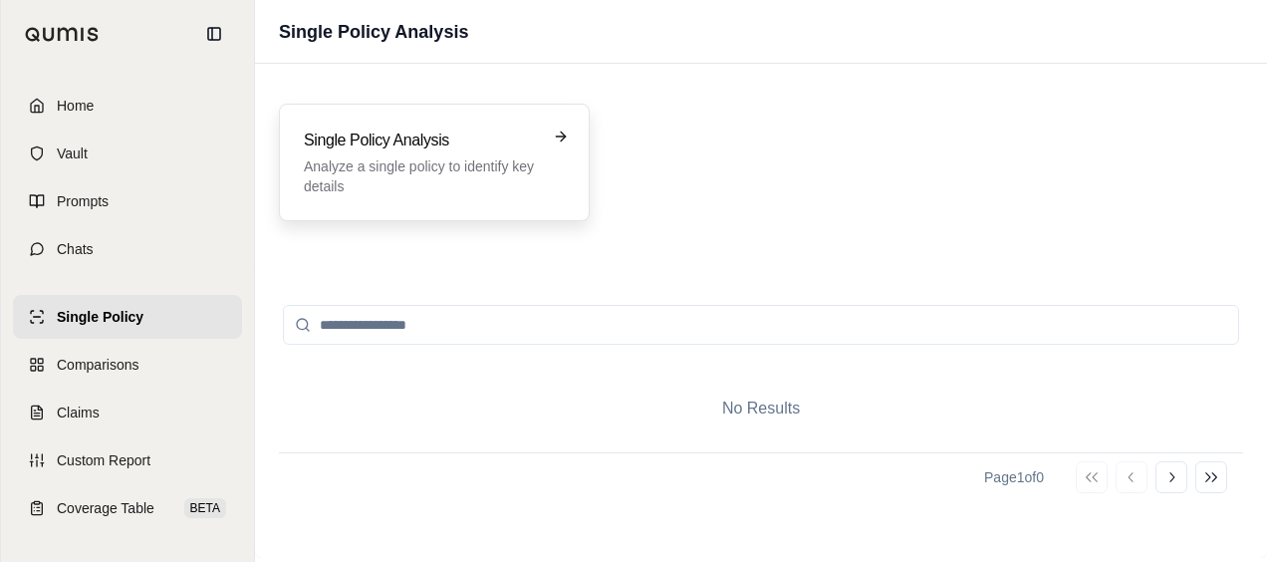
click at [506, 124] on div "Single Policy Analysis Analyze a single policy to identify key details" at bounding box center [434, 163] width 311 height 118
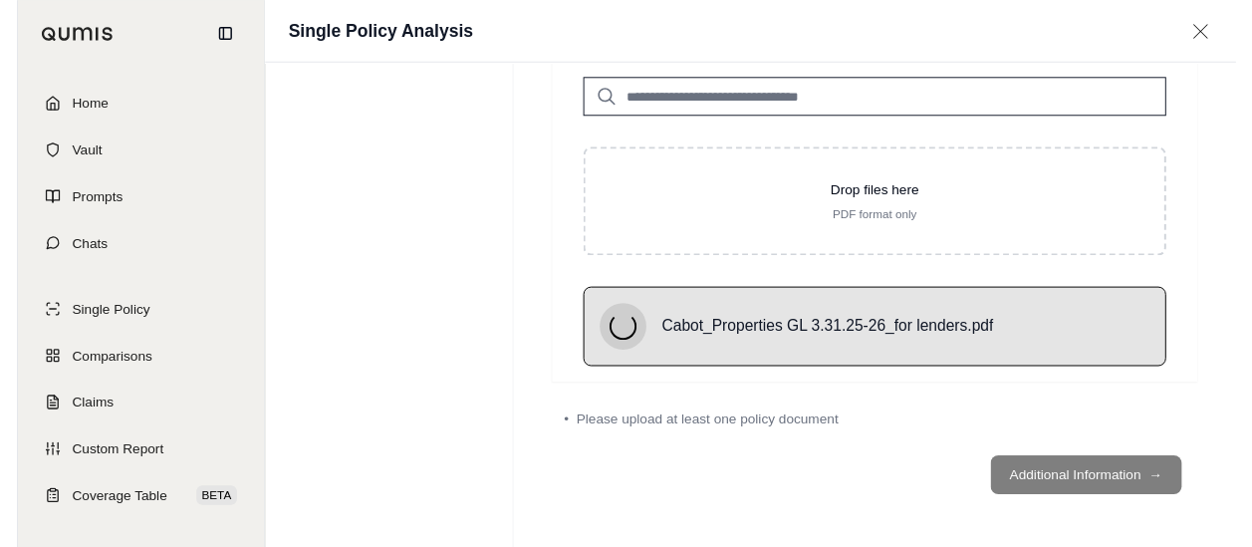
scroll to position [92, 0]
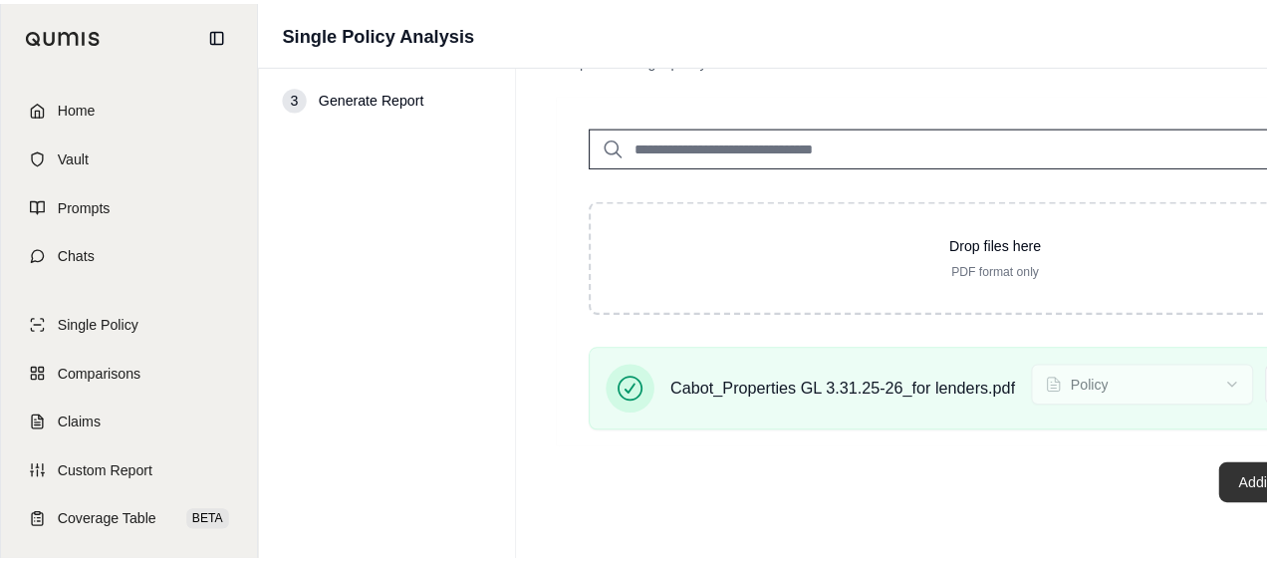
scroll to position [0, 0]
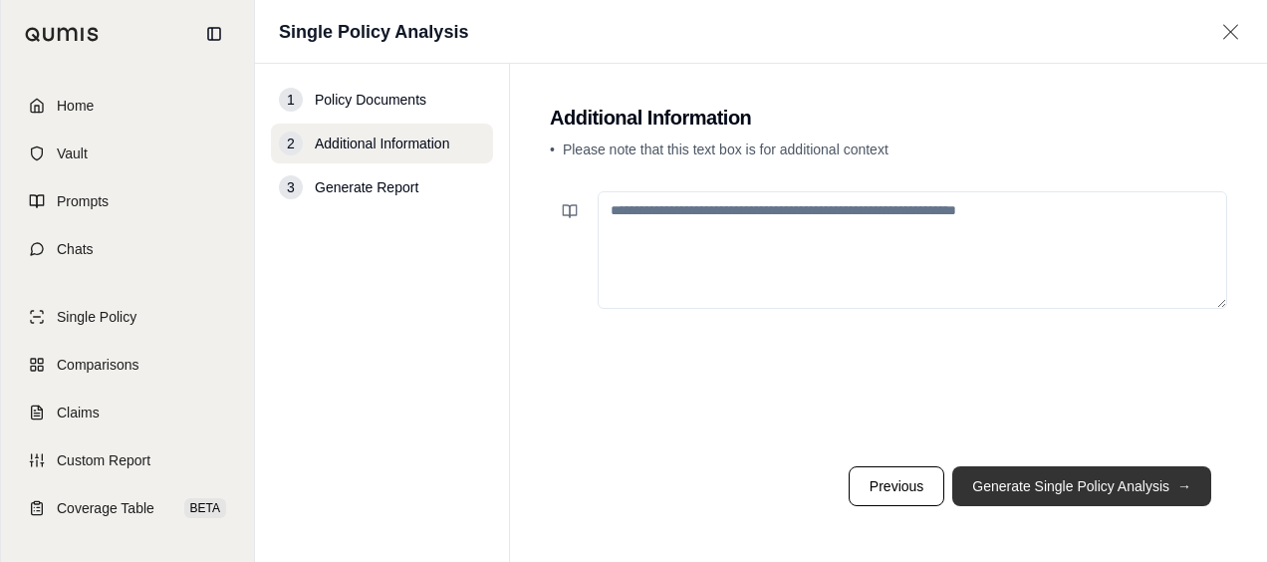
click at [1103, 486] on button "Generate Single Policy Analysis →" at bounding box center [1081, 486] width 259 height 40
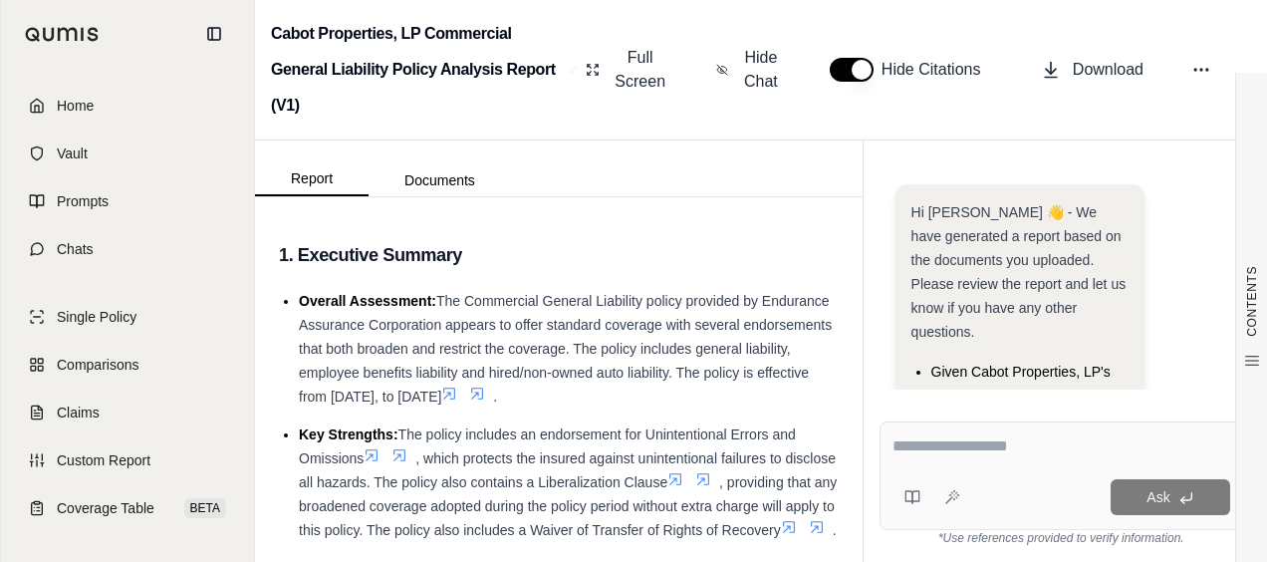
scroll to position [524, 0]
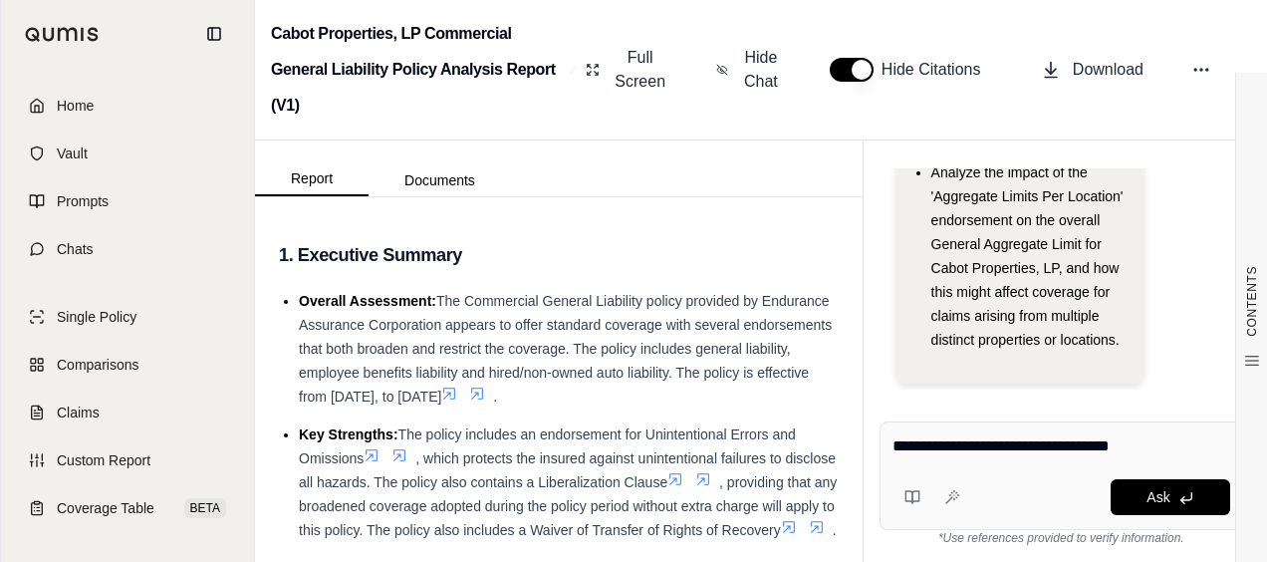
type textarea "**********"
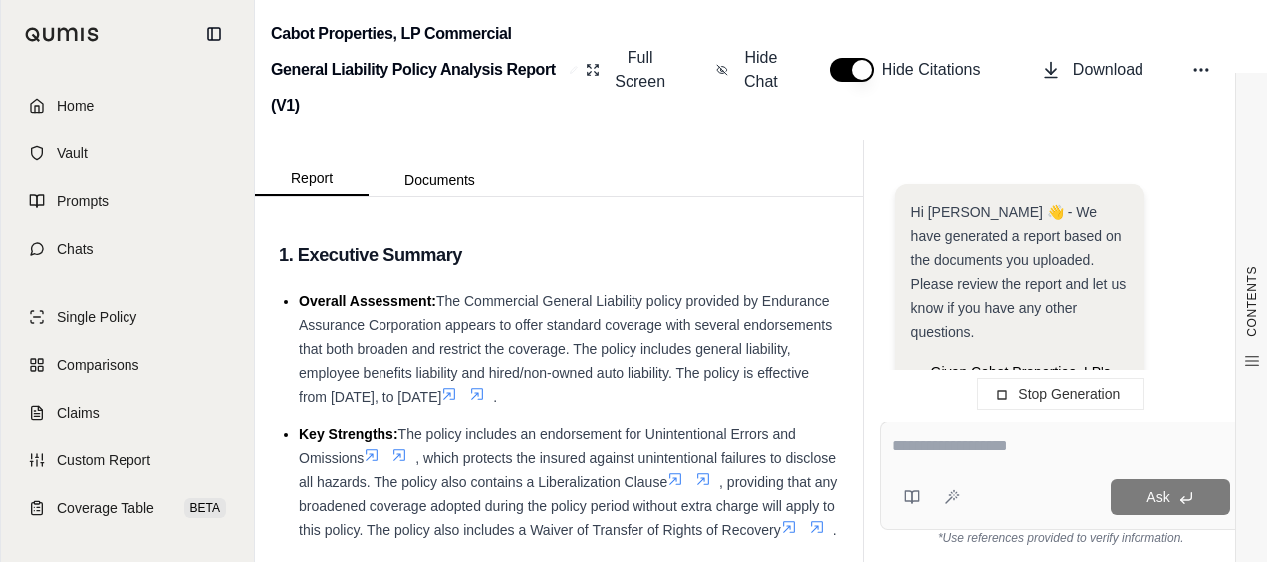
scroll to position [763, 0]
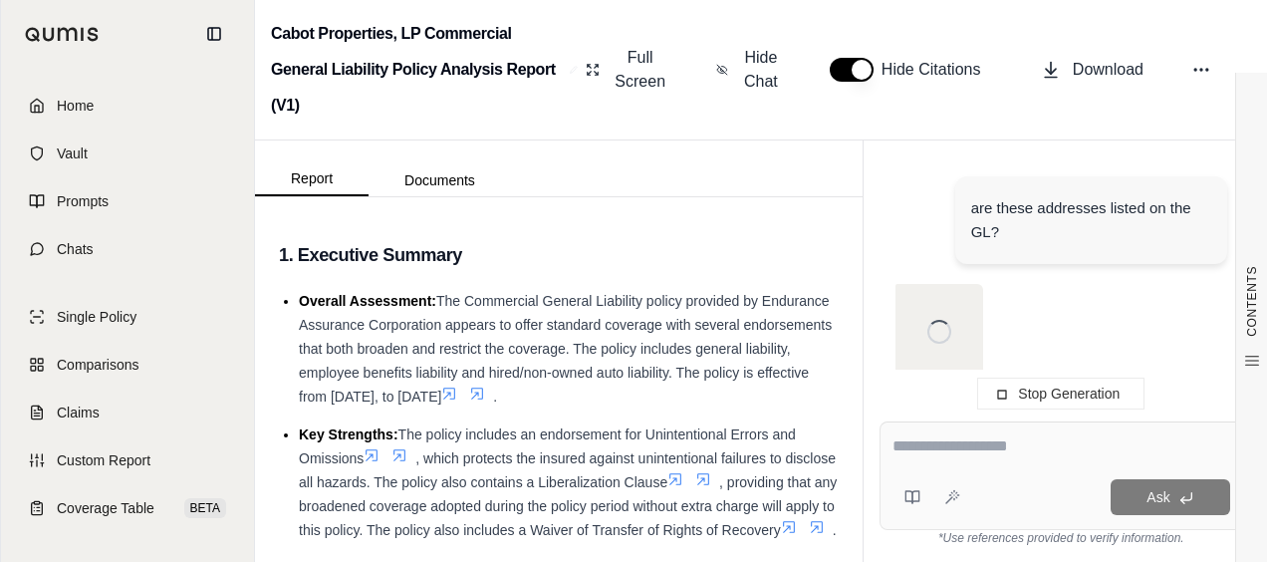
click at [907, 451] on textarea at bounding box center [1062, 446] width 338 height 24
type textarea "**********"
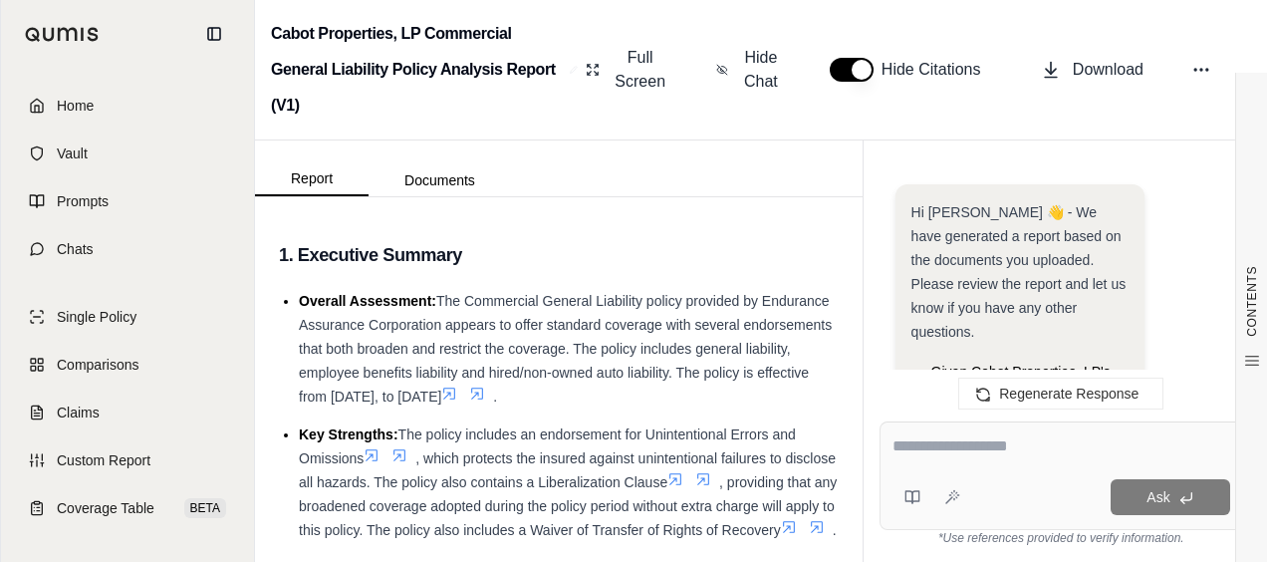
scroll to position [2658, 0]
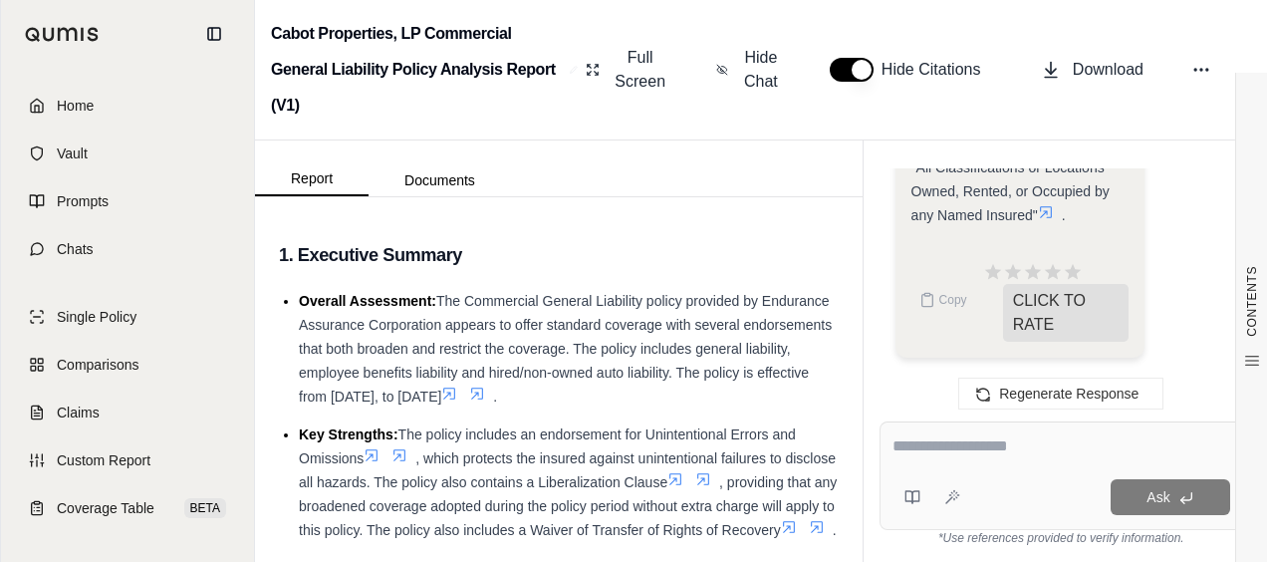
click at [1061, 454] on textarea at bounding box center [1062, 446] width 338 height 24
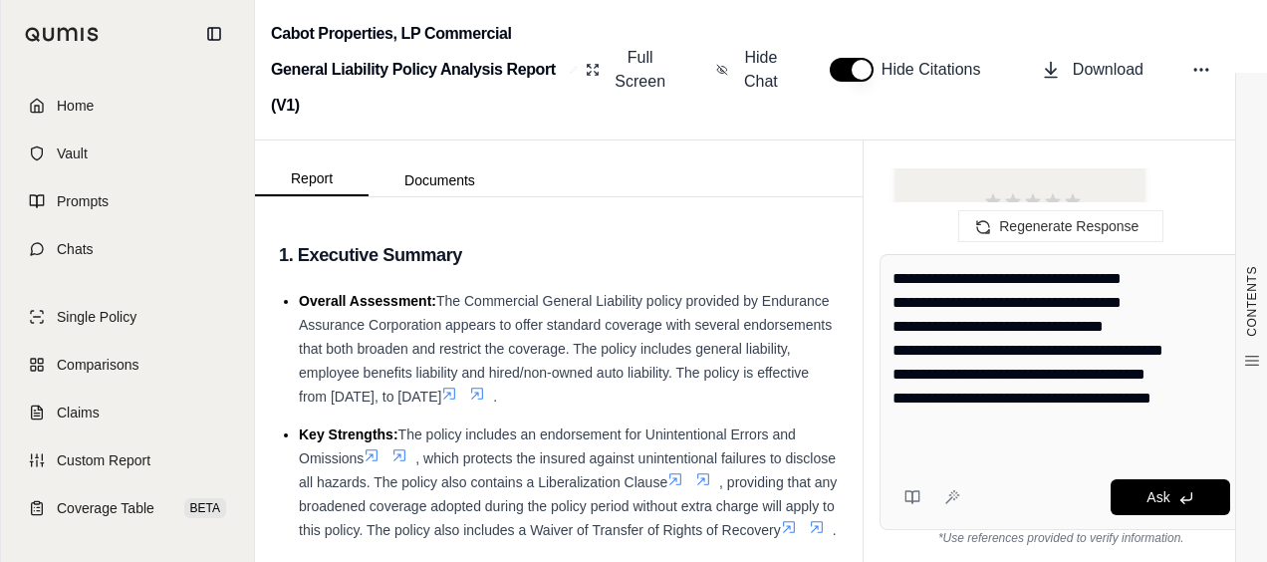
type textarea "**********"
click at [1148, 476] on div "**********" at bounding box center [1062, 392] width 364 height 276
click at [1150, 498] on span "Ask" at bounding box center [1158, 497] width 23 height 16
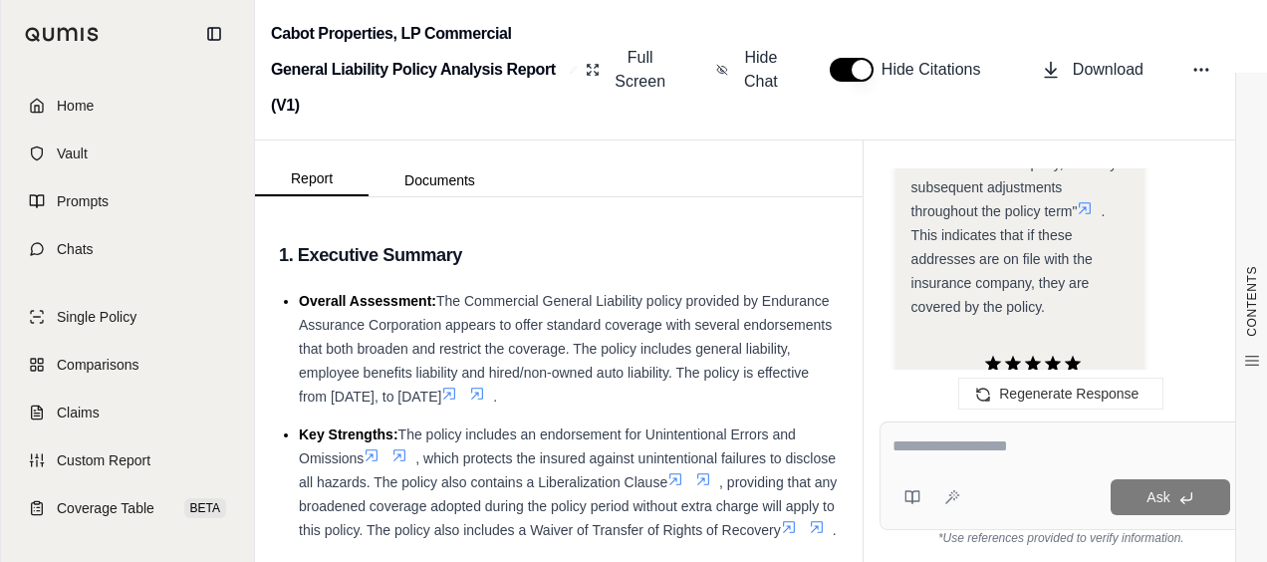
scroll to position [6095, 0]
